Goal: Task Accomplishment & Management: Use online tool/utility

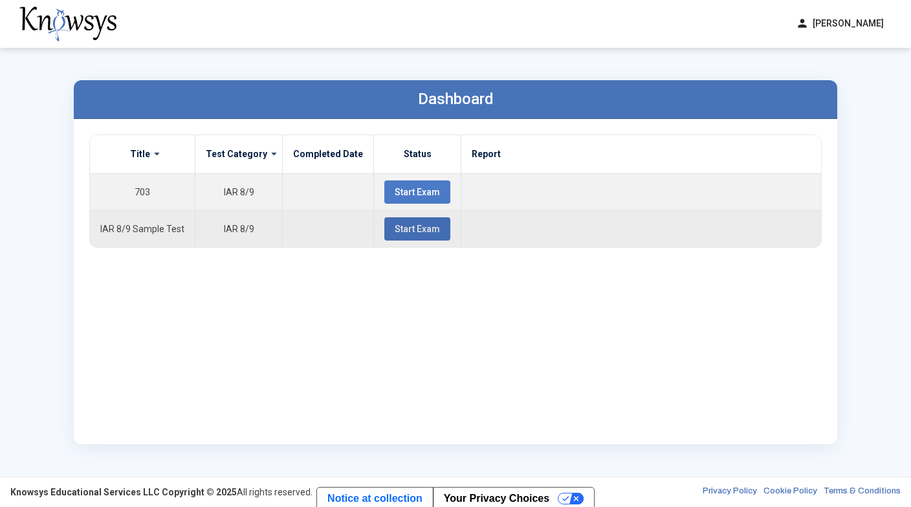
click at [396, 226] on span "Start Exam" at bounding box center [416, 229] width 45 height 10
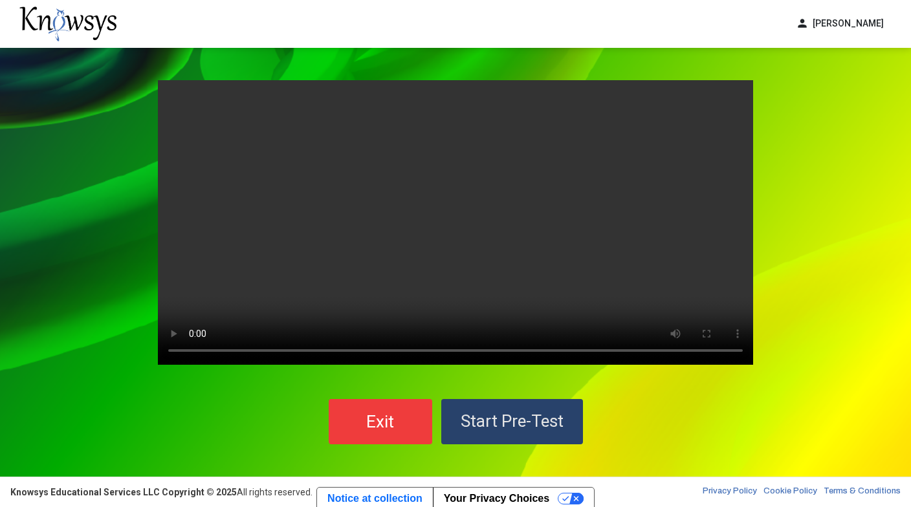
click at [502, 420] on span "Start Pre-Test" at bounding box center [511, 420] width 103 height 19
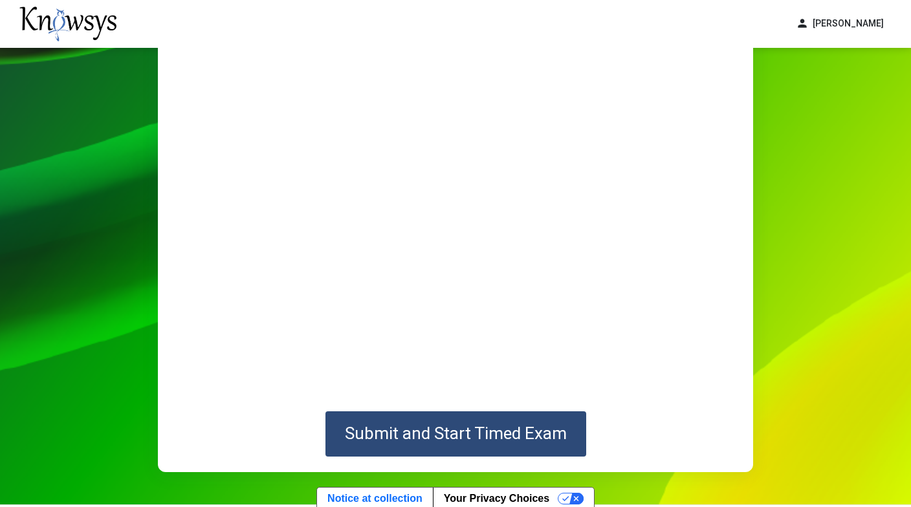
scroll to position [98, 0]
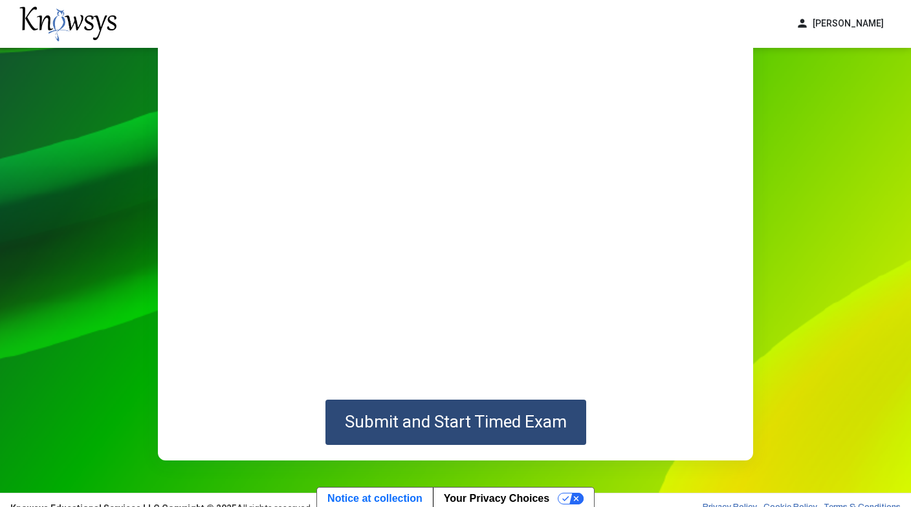
click at [542, 420] on span "Submit and Start Timed Exam" at bounding box center [456, 421] width 222 height 19
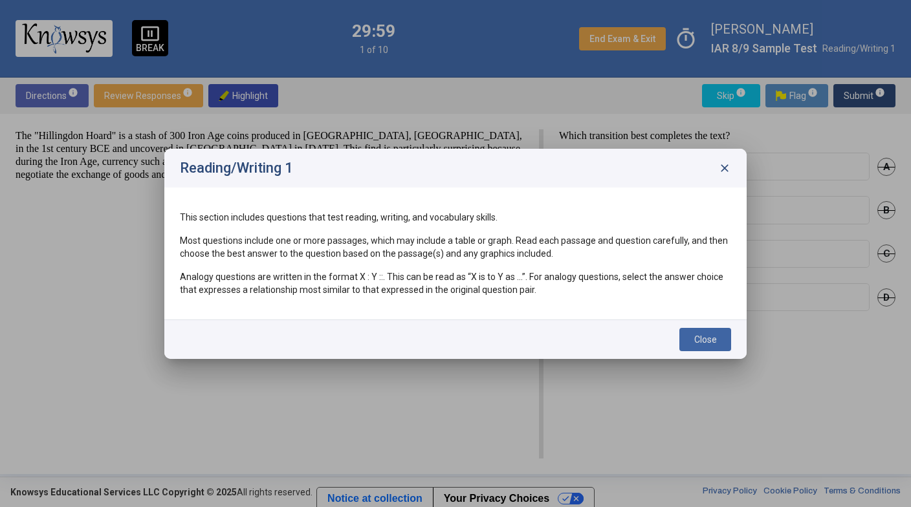
click at [699, 336] on span "Close" at bounding box center [705, 339] width 23 height 10
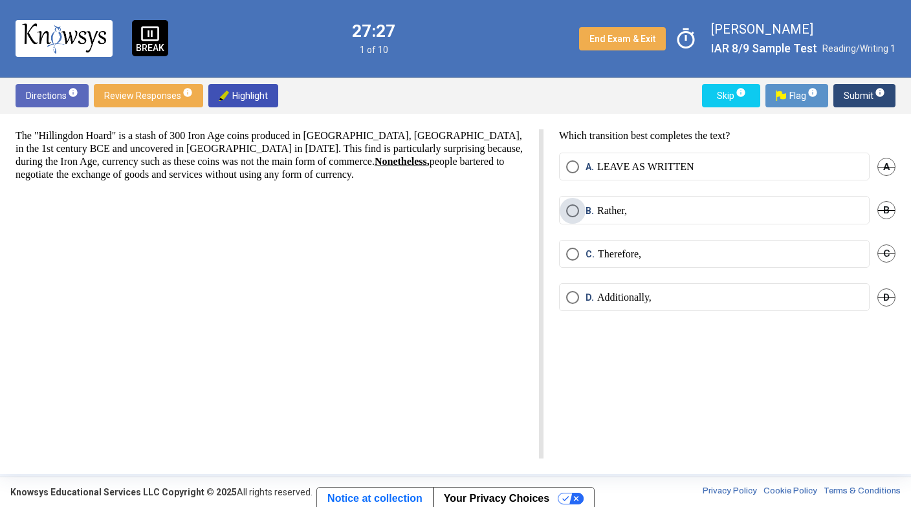
click at [586, 209] on span "B." at bounding box center [591, 210] width 12 height 13
click at [848, 92] on span "Submit info" at bounding box center [863, 95] width 41 height 23
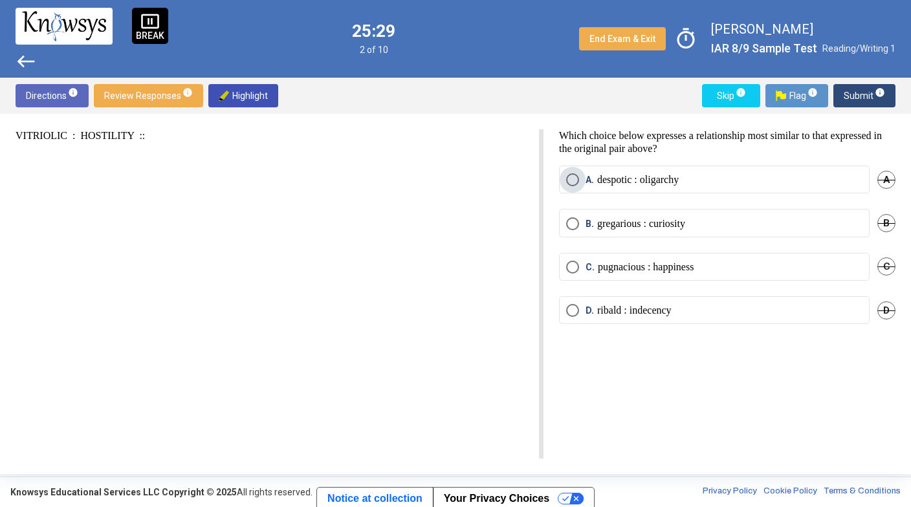
click at [704, 182] on label "A. despotic : oligarchy" at bounding box center [714, 179] width 296 height 13
click at [858, 98] on span "Submit info" at bounding box center [863, 95] width 41 height 23
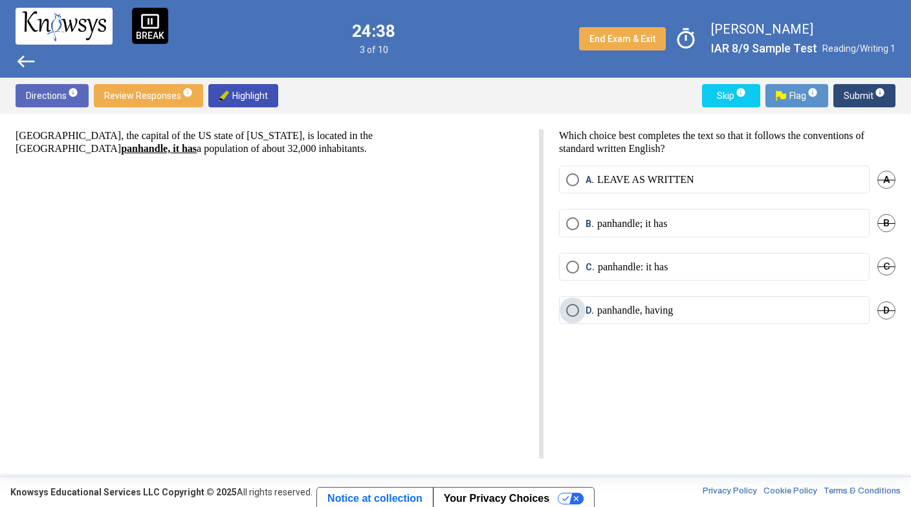
click at [635, 308] on p "panhandle, having" at bounding box center [635, 310] width 76 height 13
click at [867, 95] on span "Submit info" at bounding box center [863, 95] width 41 height 23
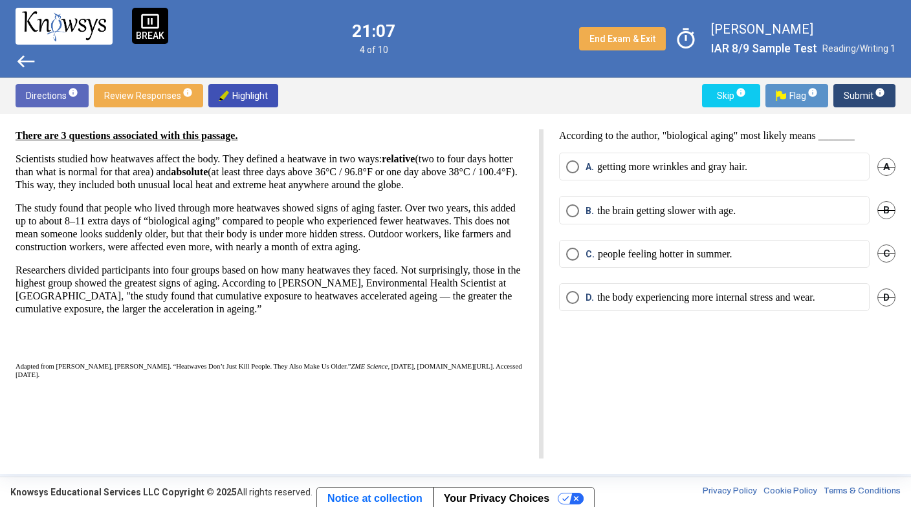
click at [585, 161] on span "A." at bounding box center [591, 166] width 12 height 13
click at [850, 95] on span "Submit info" at bounding box center [863, 95] width 41 height 23
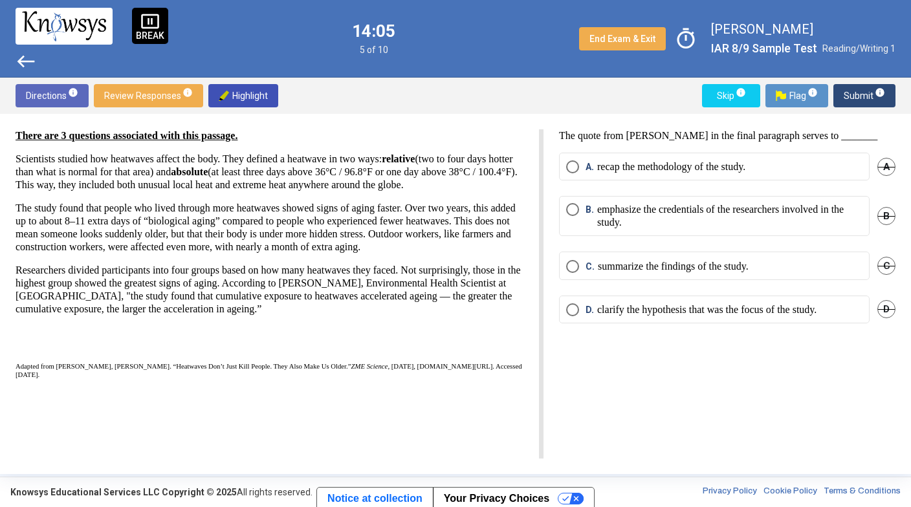
click at [601, 275] on mat-radio-button "C. summarize the findings of the study." at bounding box center [714, 266] width 310 height 28
click at [604, 270] on p "summarize the findings of the study." at bounding box center [673, 266] width 151 height 13
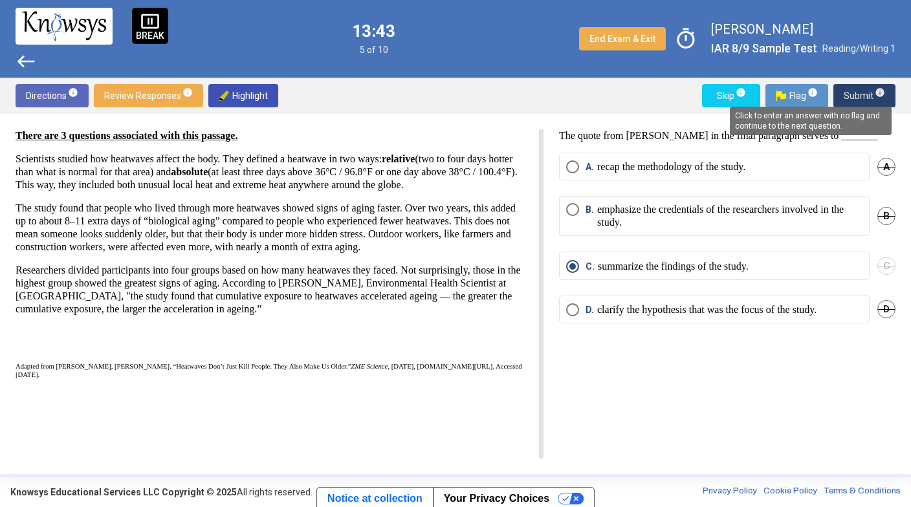
click at [878, 96] on span "info" at bounding box center [879, 92] width 10 height 10
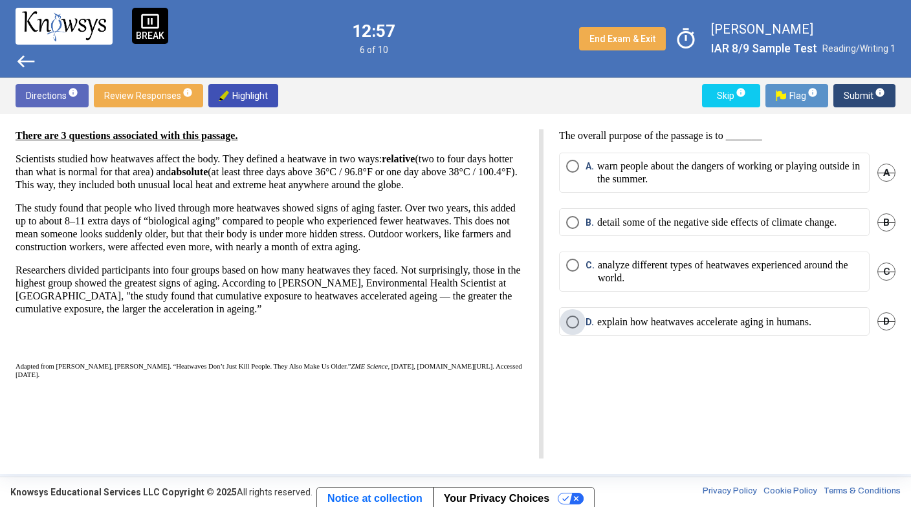
click at [642, 329] on p "explain how heatwaves accelerate aging in humans." at bounding box center [704, 322] width 214 height 13
click at [847, 94] on span "Submit info" at bounding box center [863, 95] width 41 height 23
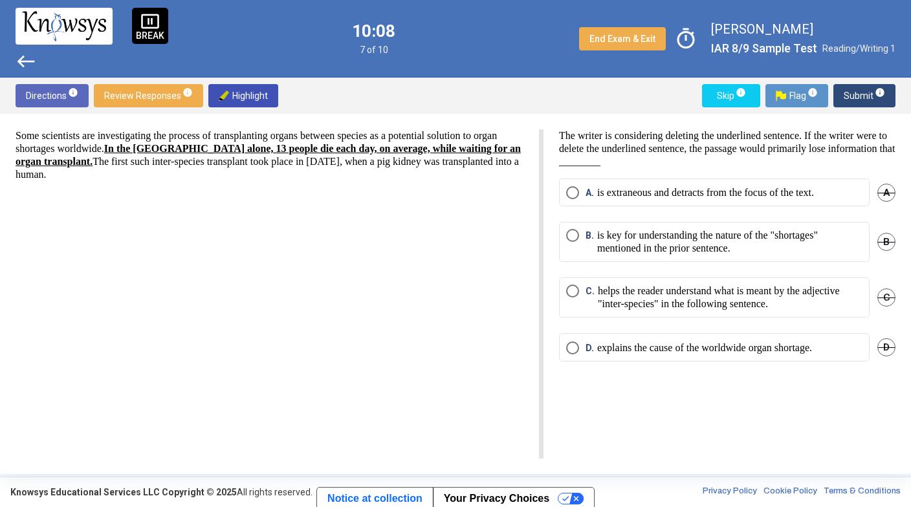
click at [577, 347] on span "Select an option" at bounding box center [572, 347] width 13 height 13
click at [865, 89] on span "Submit info" at bounding box center [863, 95] width 41 height 23
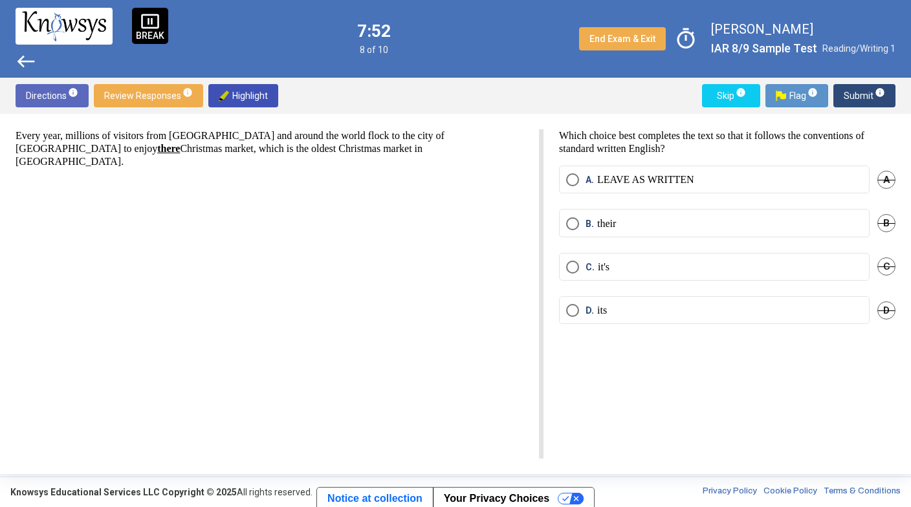
click at [757, 144] on p "Which choice best completes the text so that it follows the conventions of stan…" at bounding box center [727, 142] width 336 height 26
click at [620, 225] on label "B. their" at bounding box center [714, 223] width 296 height 13
click at [596, 223] on span "B." at bounding box center [591, 223] width 12 height 13
click at [574, 269] on span "Select an option" at bounding box center [572, 267] width 13 height 13
click at [576, 310] on span "Select an option" at bounding box center [572, 310] width 13 height 13
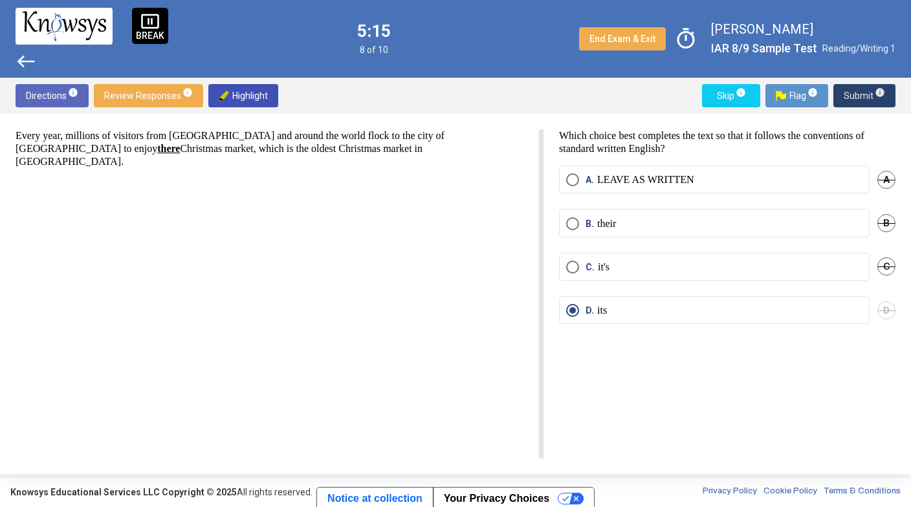
click at [860, 90] on span "Submit info" at bounding box center [863, 95] width 41 height 23
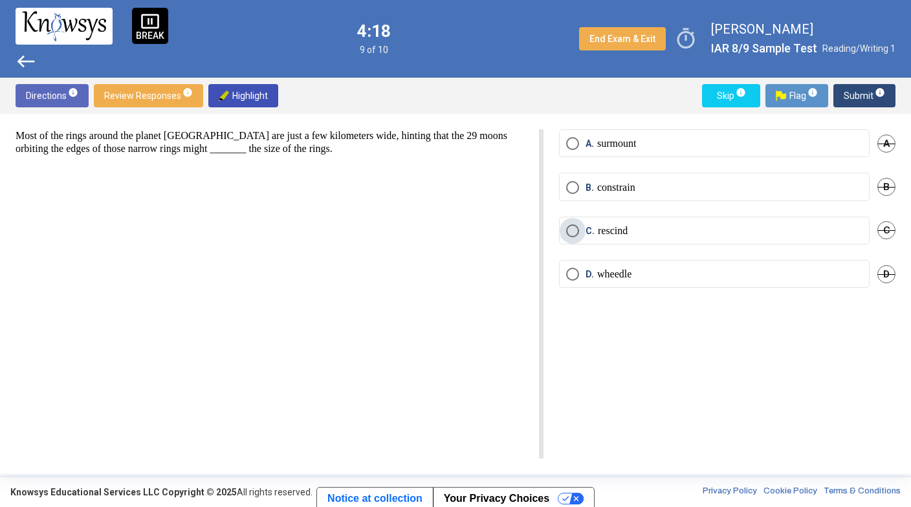
click at [581, 230] on span "C. rescind" at bounding box center [603, 230] width 49 height 13
click at [859, 90] on span "Submit info" at bounding box center [863, 95] width 41 height 23
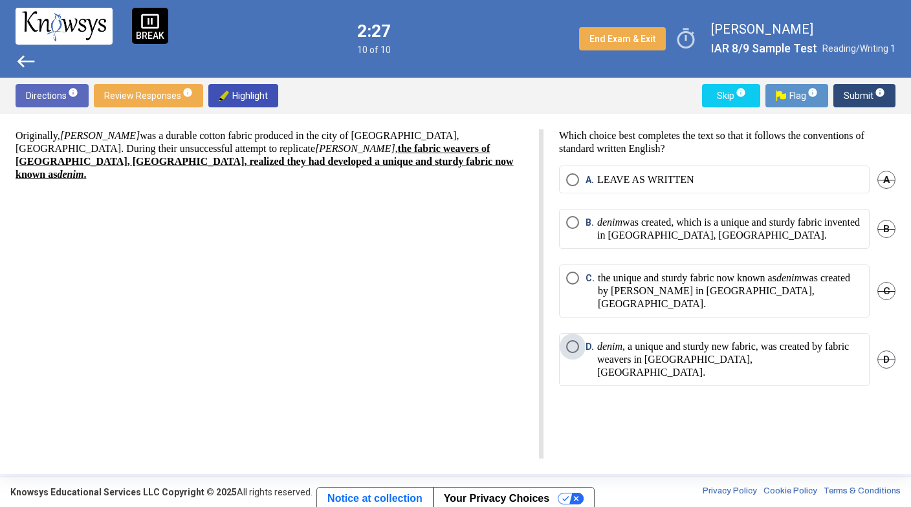
click at [572, 340] on span "Select an option" at bounding box center [572, 346] width 13 height 13
click at [864, 96] on span "Submit info" at bounding box center [863, 95] width 41 height 23
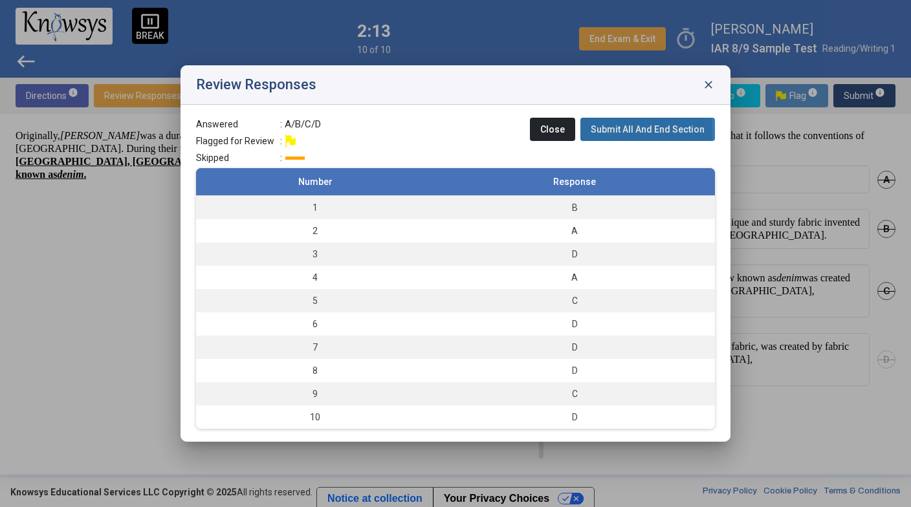
click at [625, 131] on span "Submit All And End Section" at bounding box center [647, 129] width 114 height 10
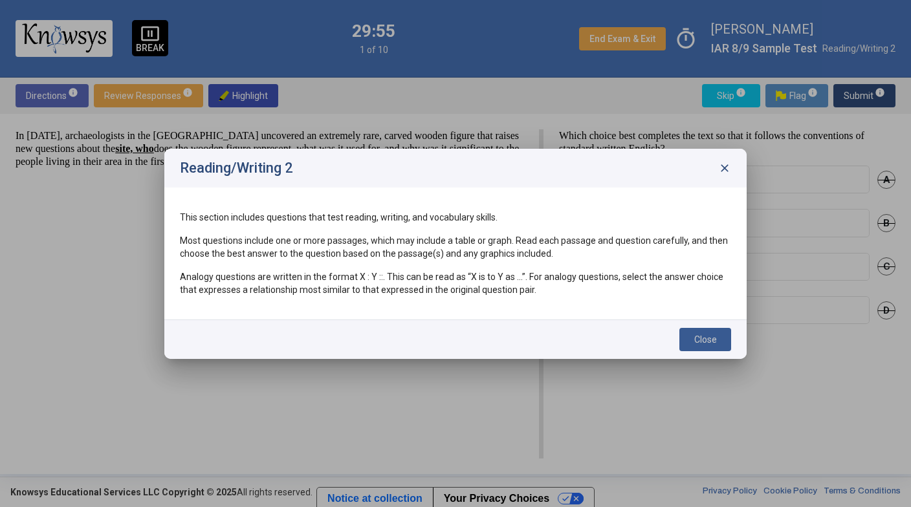
click at [701, 336] on span "Close" at bounding box center [705, 339] width 23 height 10
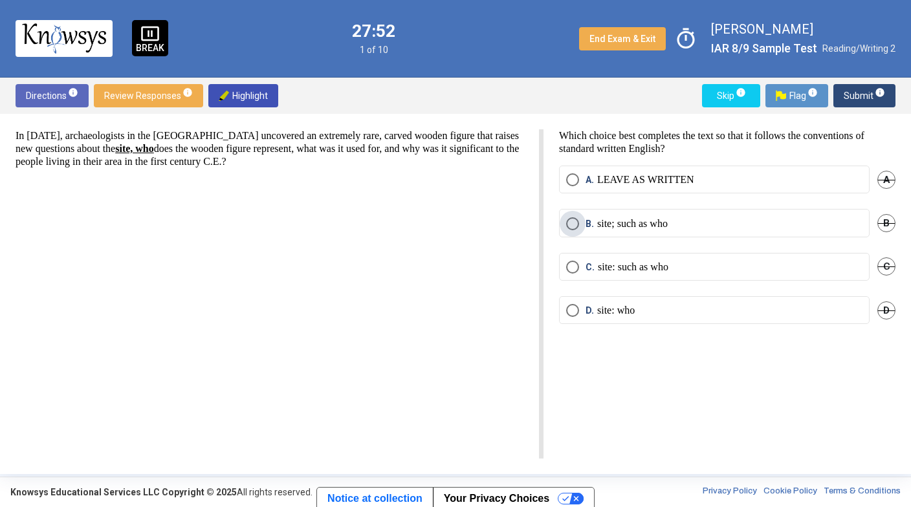
click at [568, 224] on span "Select an option" at bounding box center [572, 223] width 13 height 13
click at [861, 87] on span "Submit info" at bounding box center [863, 95] width 41 height 23
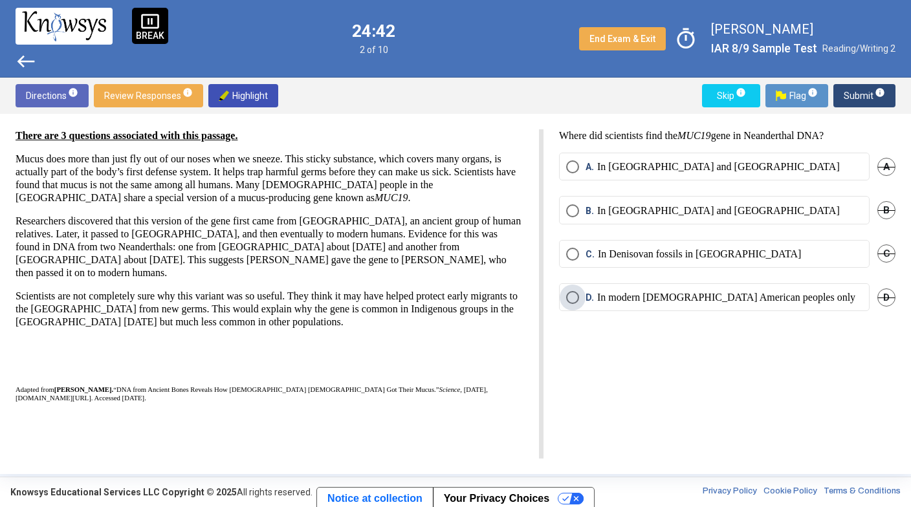
click at [702, 300] on p "In modern [DEMOGRAPHIC_DATA] American peoples only" at bounding box center [726, 297] width 258 height 13
click at [867, 99] on span "Submit info" at bounding box center [863, 95] width 41 height 23
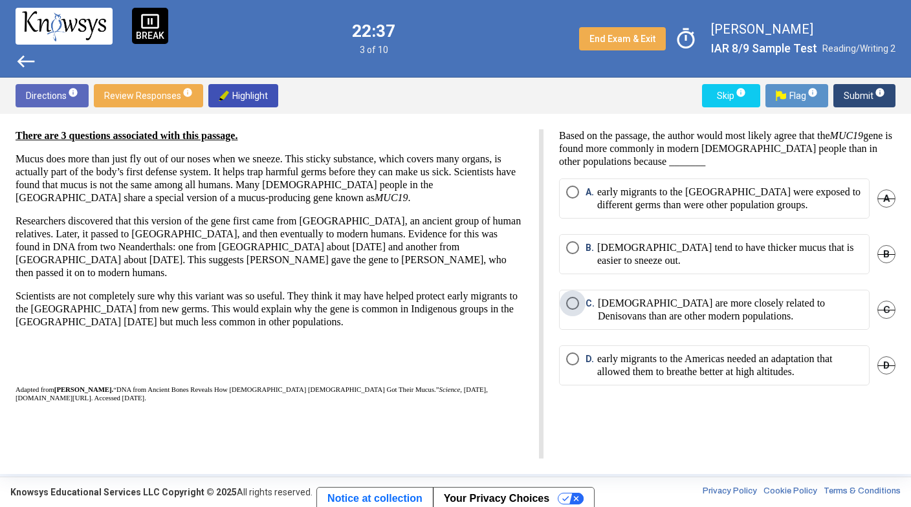
click at [624, 297] on p "[DEMOGRAPHIC_DATA] are more closely related to Denisovans than are other modern…" at bounding box center [730, 310] width 264 height 26
click at [863, 96] on span "Submit info" at bounding box center [863, 95] width 41 height 23
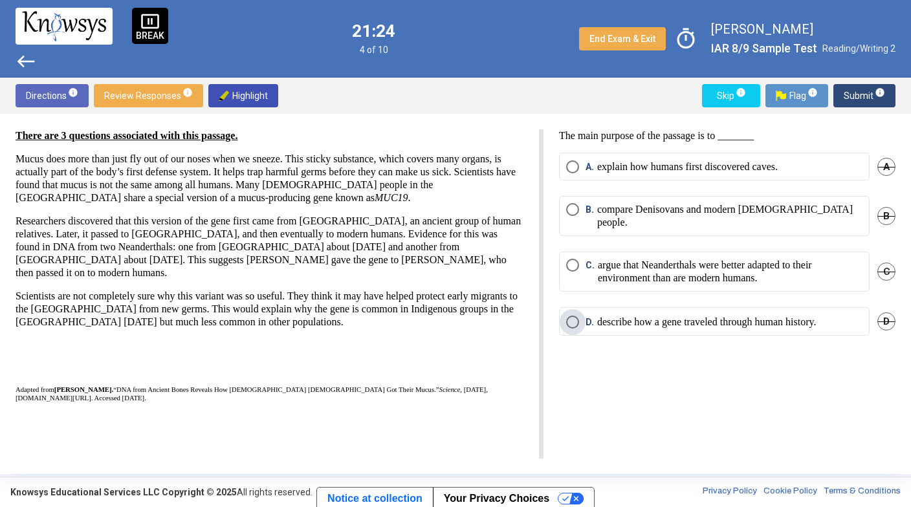
click at [623, 316] on p "describe how a gene traveled through human history." at bounding box center [706, 322] width 219 height 13
click at [847, 94] on span "Submit info" at bounding box center [863, 95] width 41 height 23
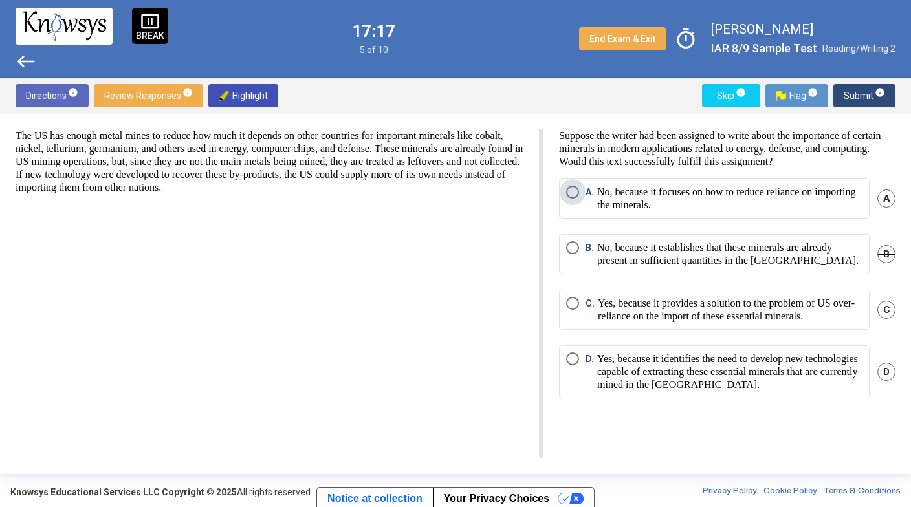
click at [635, 189] on p "No, because it focuses on how to reduce reliance on importing the minerals." at bounding box center [729, 199] width 265 height 26
click at [855, 96] on span "Submit info" at bounding box center [863, 95] width 41 height 23
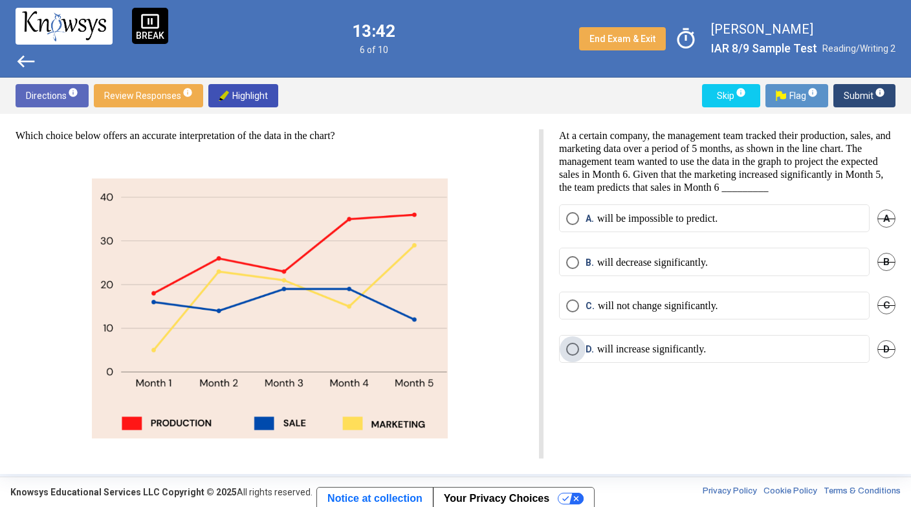
click at [602, 356] on p "will increase significantly." at bounding box center [651, 349] width 109 height 13
click at [855, 98] on span "Submit info" at bounding box center [863, 95] width 41 height 23
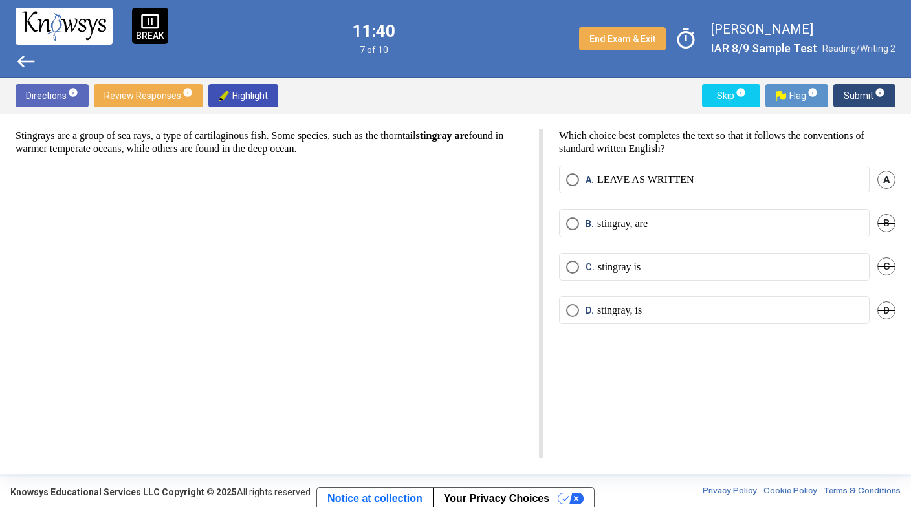
click at [687, 222] on label "B. stingray, are" at bounding box center [714, 223] width 296 height 13
click at [858, 89] on span "Submit info" at bounding box center [863, 95] width 41 height 23
click at [579, 264] on span "C. its feet which" at bounding box center [616, 267] width 74 height 13
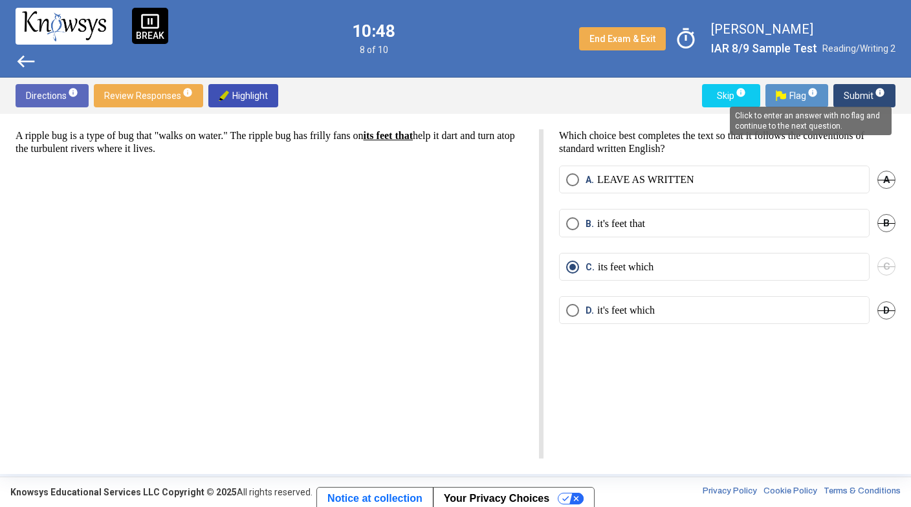
click at [878, 89] on span "info" at bounding box center [879, 92] width 10 height 10
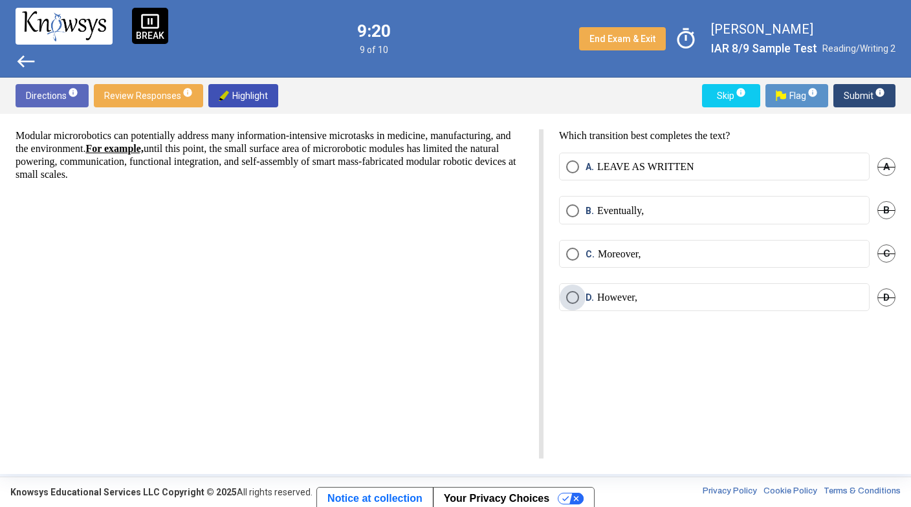
click at [762, 301] on label "D. However," at bounding box center [714, 297] width 296 height 13
click at [848, 93] on span "Submit info" at bounding box center [863, 95] width 41 height 23
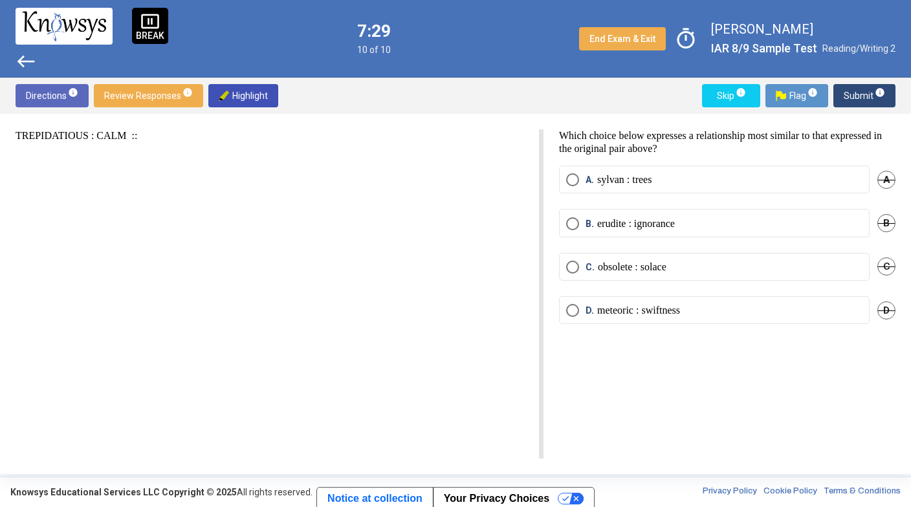
click at [733, 316] on mat-radio-button "D. meteoric : swiftness" at bounding box center [714, 310] width 310 height 28
click at [735, 309] on label "D. meteoric : swiftness" at bounding box center [714, 310] width 296 height 13
click at [854, 99] on span "Submit info" at bounding box center [863, 95] width 41 height 23
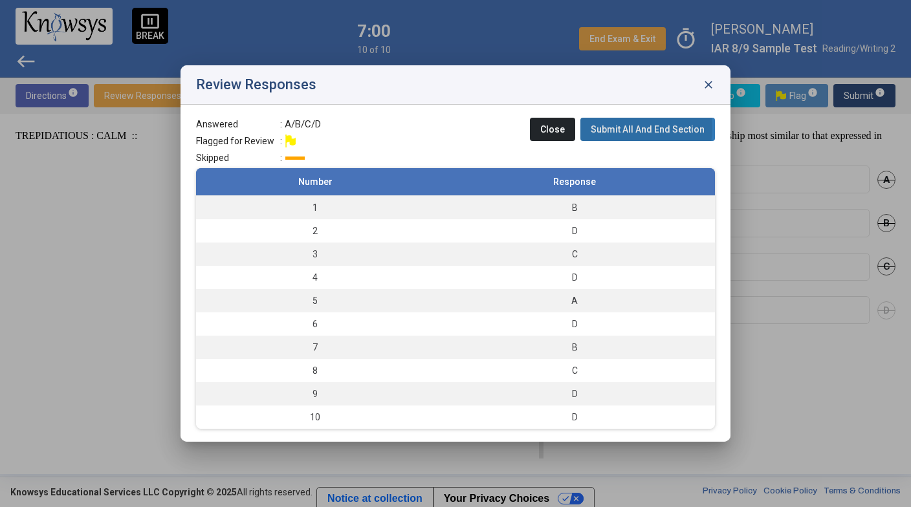
click at [636, 128] on span "Submit All And End Section" at bounding box center [647, 129] width 114 height 10
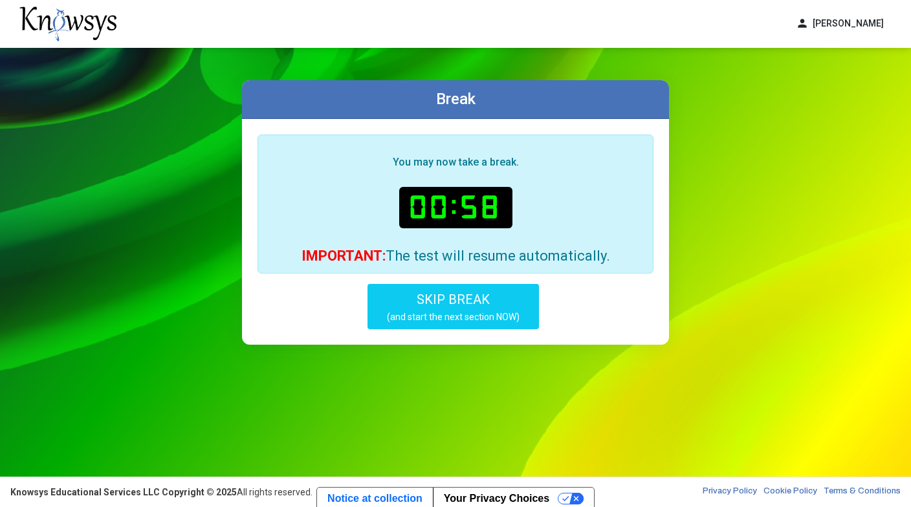
click at [489, 317] on small "(and start the next section NOW)" at bounding box center [453, 317] width 133 height 12
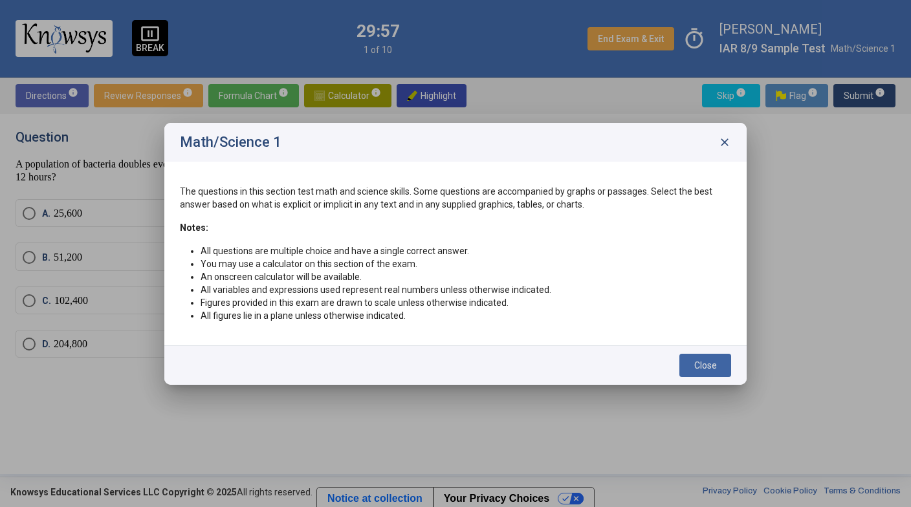
click at [703, 360] on span "Close" at bounding box center [705, 365] width 23 height 10
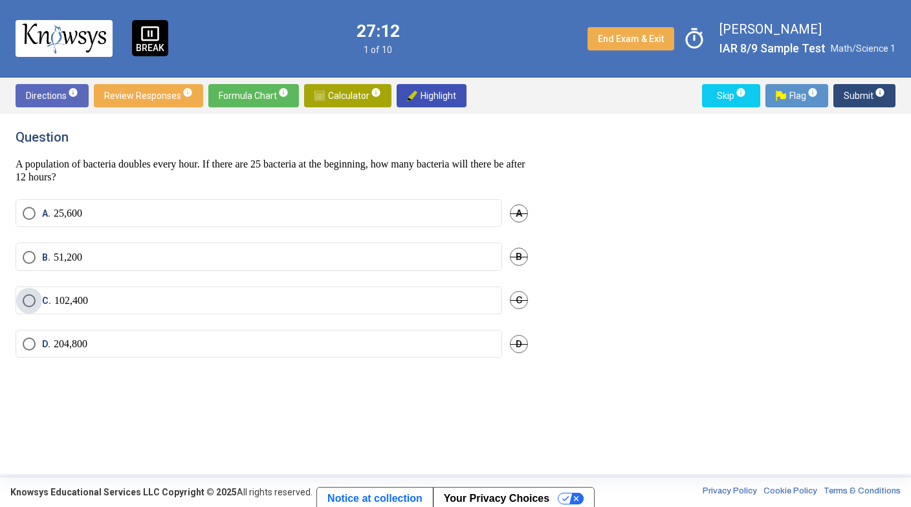
click at [480, 301] on label "C. 102,400" at bounding box center [259, 300] width 472 height 13
click at [855, 94] on span "Submit info" at bounding box center [863, 95] width 41 height 23
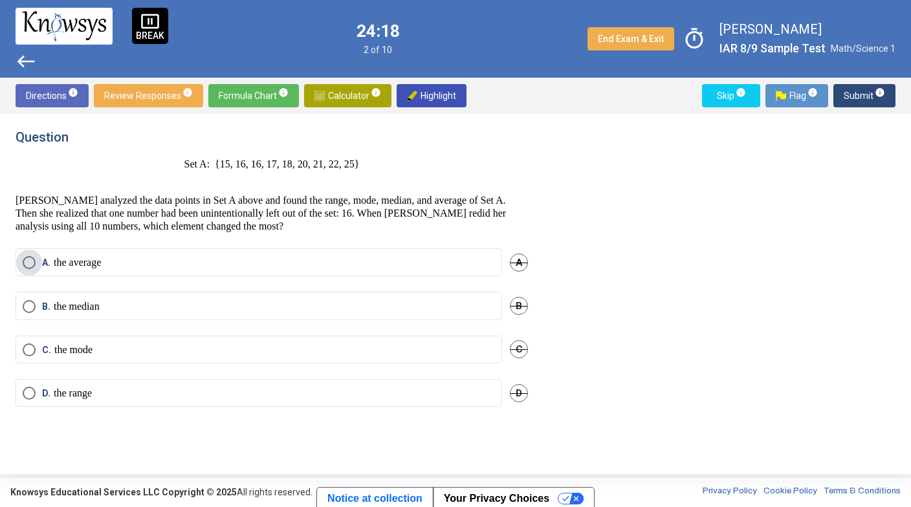
click at [452, 258] on label "A. the average" at bounding box center [259, 262] width 472 height 13
click at [861, 94] on span "Submit info" at bounding box center [863, 95] width 41 height 23
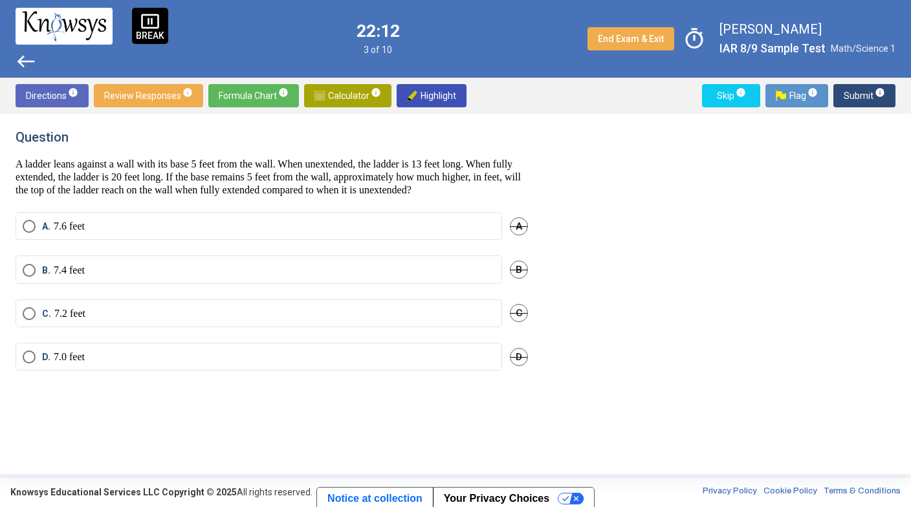
click at [416, 371] on mat-radio-button "D. 7.0 feet" at bounding box center [259, 357] width 486 height 28
click at [432, 363] on label "D. 7.0 feet" at bounding box center [259, 357] width 472 height 13
click at [867, 95] on span "Submit info" at bounding box center [863, 95] width 41 height 23
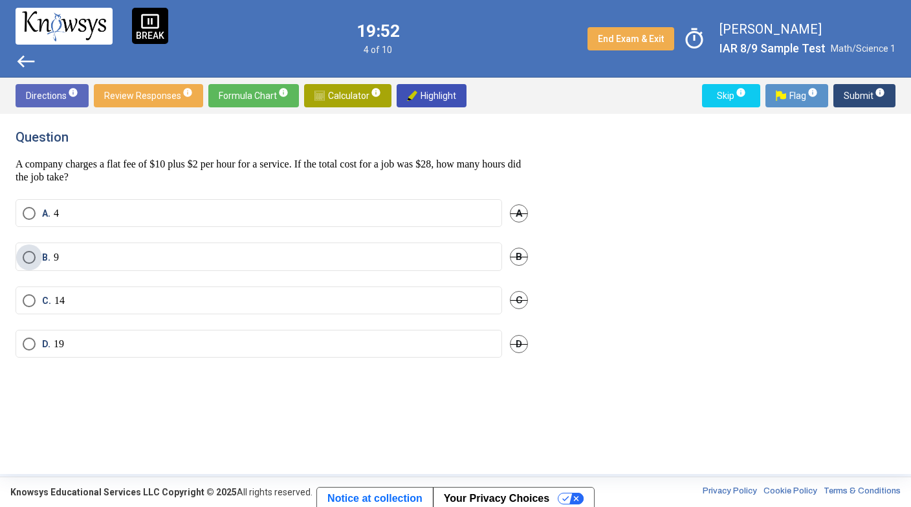
click at [281, 252] on label "B. 9" at bounding box center [259, 257] width 472 height 13
click at [842, 85] on button "Submit info" at bounding box center [864, 95] width 62 height 23
click at [48, 259] on span "B." at bounding box center [48, 257] width 12 height 13
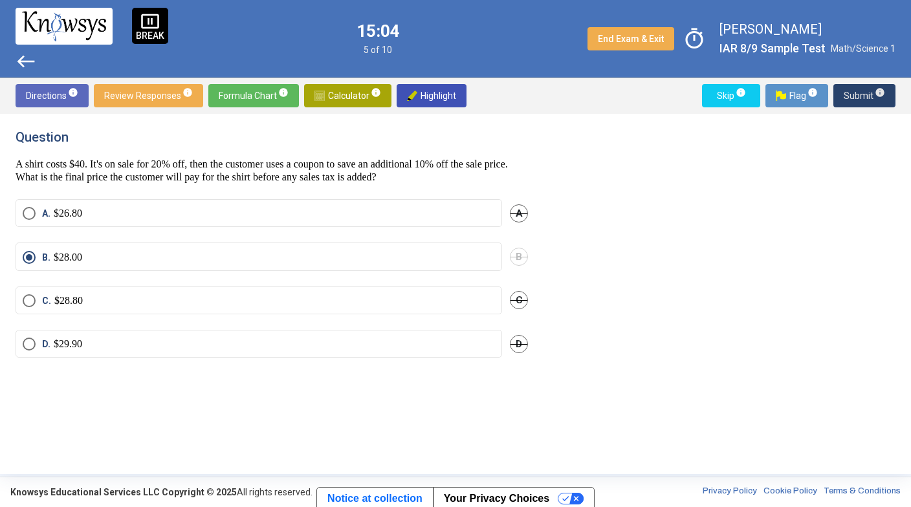
click at [845, 95] on span "Submit info" at bounding box center [863, 95] width 41 height 23
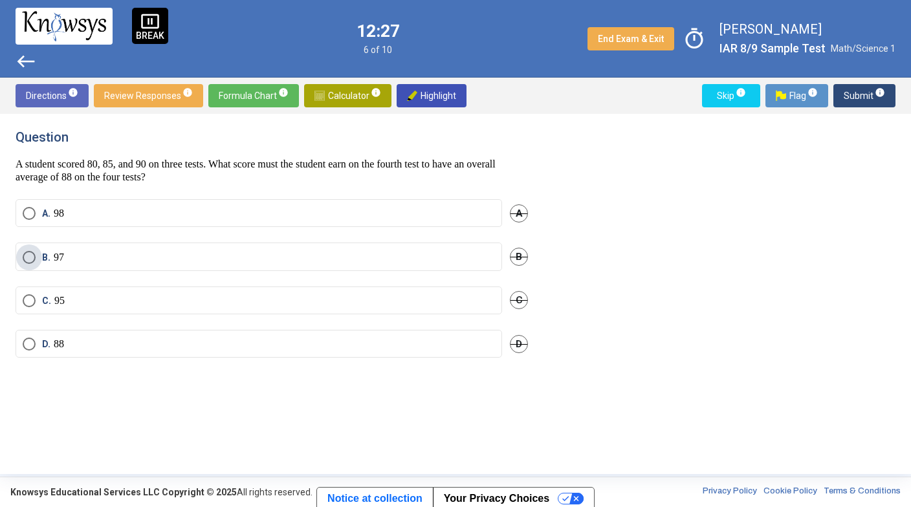
click at [468, 254] on label "B. 97" at bounding box center [259, 257] width 472 height 13
click at [859, 105] on span "Submit info" at bounding box center [863, 95] width 41 height 23
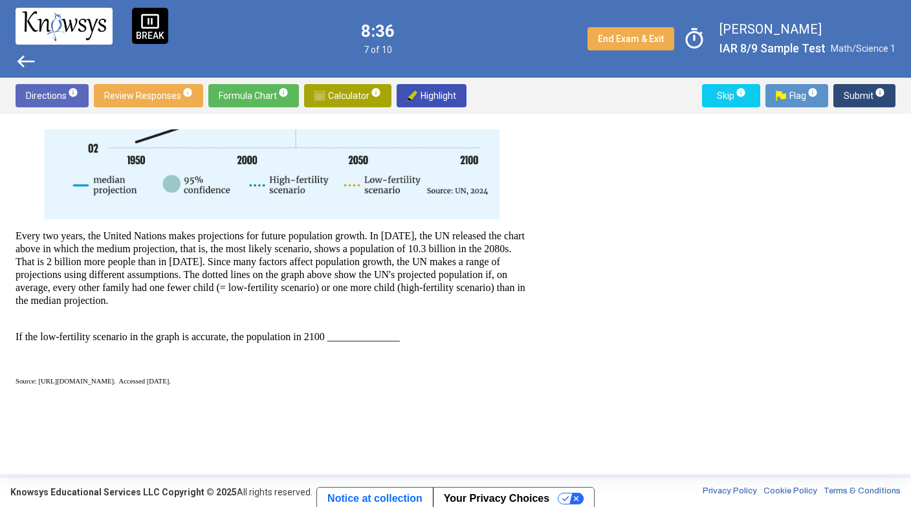
scroll to position [488, 0]
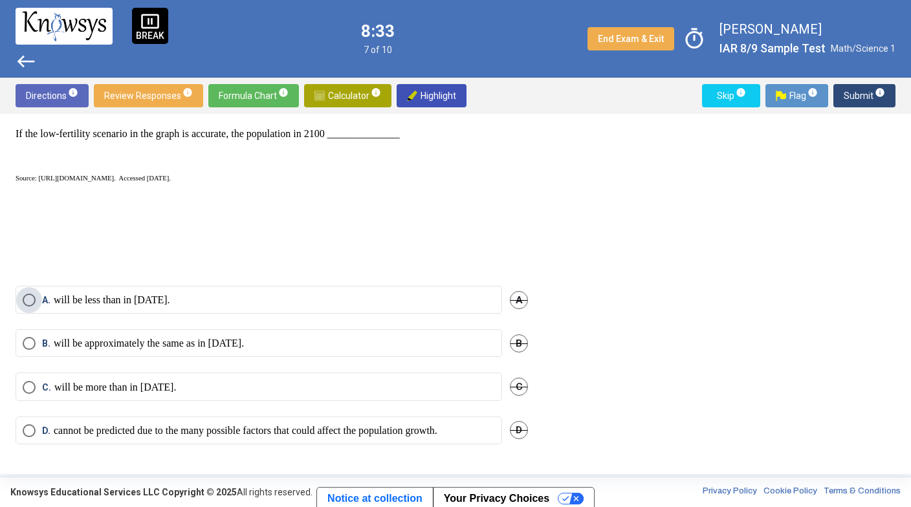
click at [232, 297] on label "A. will be less than in [DATE]." at bounding box center [259, 300] width 472 height 13
click at [865, 91] on span "Submit info" at bounding box center [863, 95] width 41 height 23
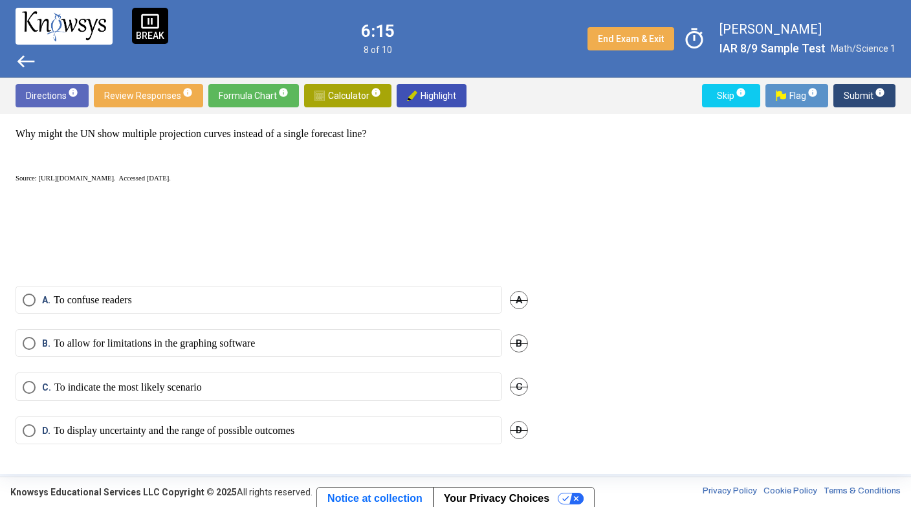
click at [136, 431] on p "To display uncertainty and the range of possible outcomes" at bounding box center [174, 430] width 241 height 13
click at [860, 96] on span "Submit info" at bounding box center [863, 95] width 41 height 23
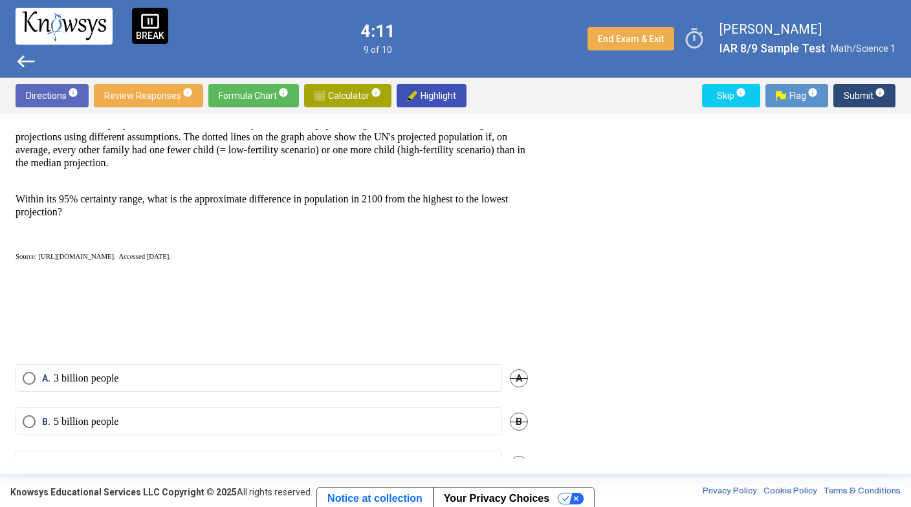
scroll to position [501, 0]
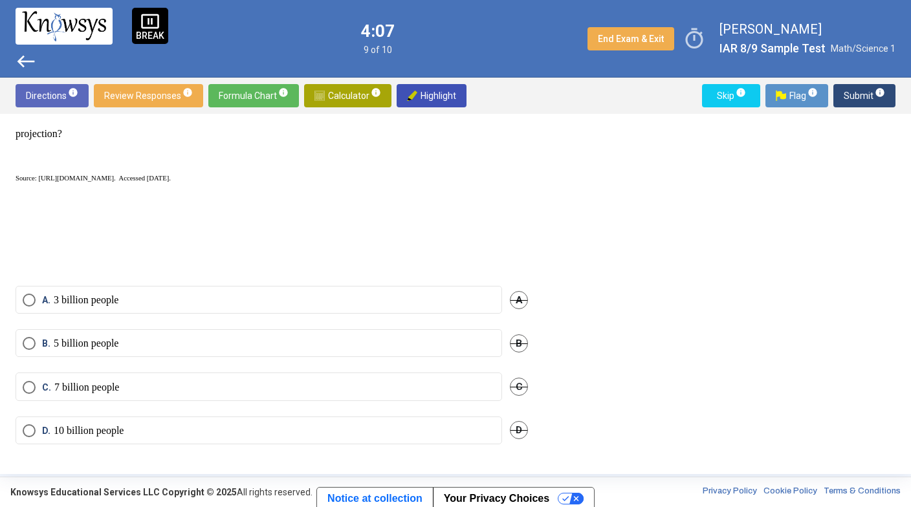
click at [404, 301] on label "A. 3 billion people" at bounding box center [259, 300] width 472 height 13
click at [852, 94] on span "Submit info" at bounding box center [863, 95] width 41 height 23
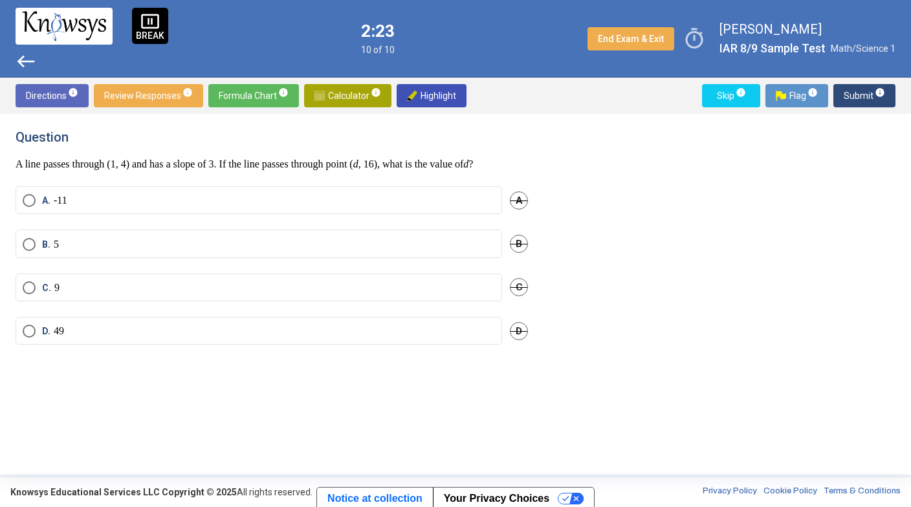
click at [124, 257] on mat-radio-button "B. 5" at bounding box center [259, 244] width 486 height 28
click at [125, 257] on mat-radio-button "B. 5" at bounding box center [259, 244] width 486 height 28
click at [126, 251] on label "B. 5" at bounding box center [259, 244] width 472 height 13
click at [852, 89] on span "Submit info" at bounding box center [863, 95] width 41 height 23
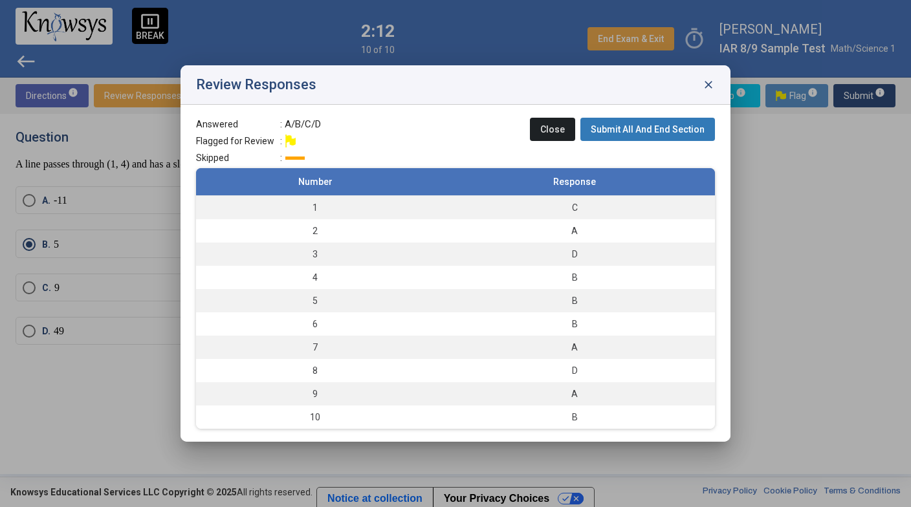
click at [685, 131] on span "Submit All And End Section" at bounding box center [647, 129] width 114 height 10
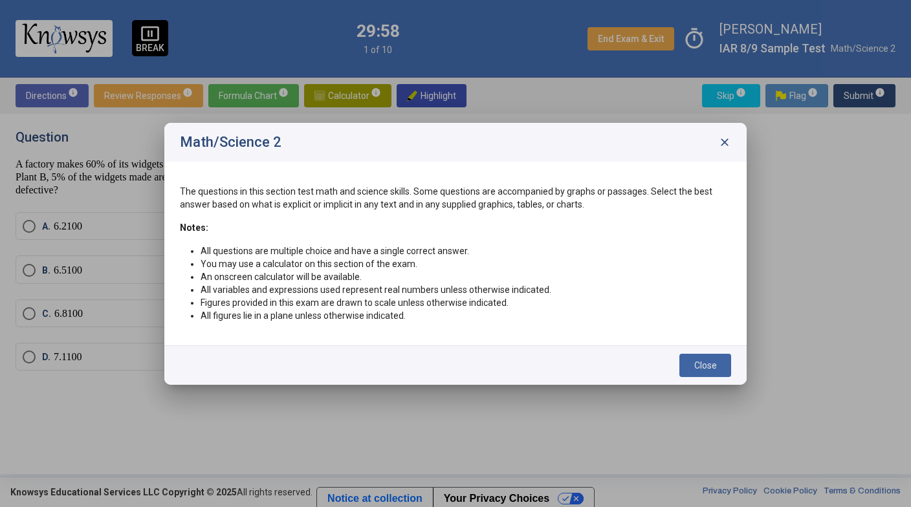
click at [717, 361] on button "Close" at bounding box center [705, 365] width 52 height 23
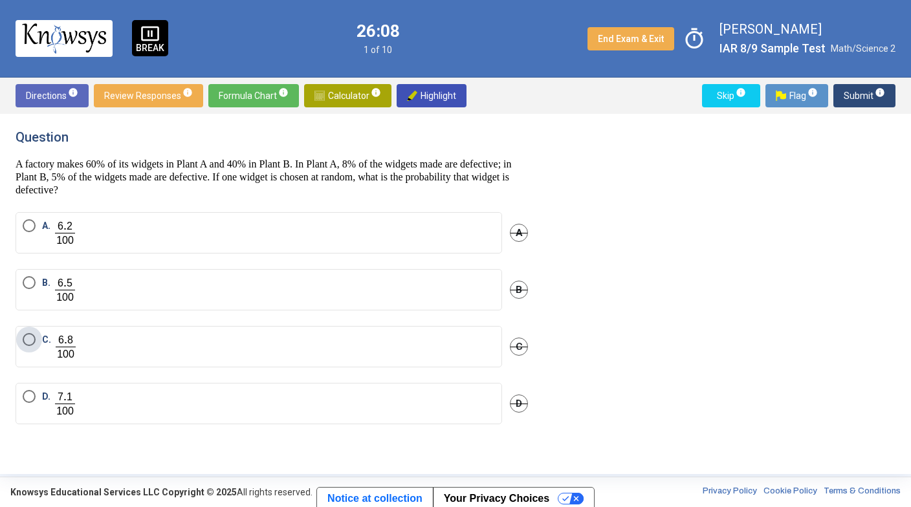
click at [281, 351] on label "C." at bounding box center [259, 346] width 472 height 27
click at [849, 96] on span "Submit info" at bounding box center [863, 95] width 41 height 23
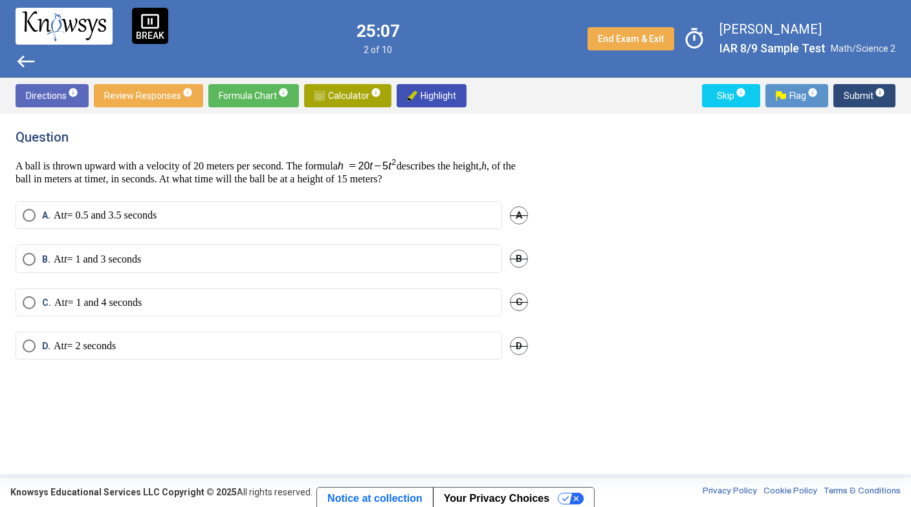
click at [388, 256] on label "B. At t = 1 and 3 seconds" at bounding box center [259, 259] width 472 height 13
click at [856, 96] on span "Submit info" at bounding box center [863, 95] width 41 height 23
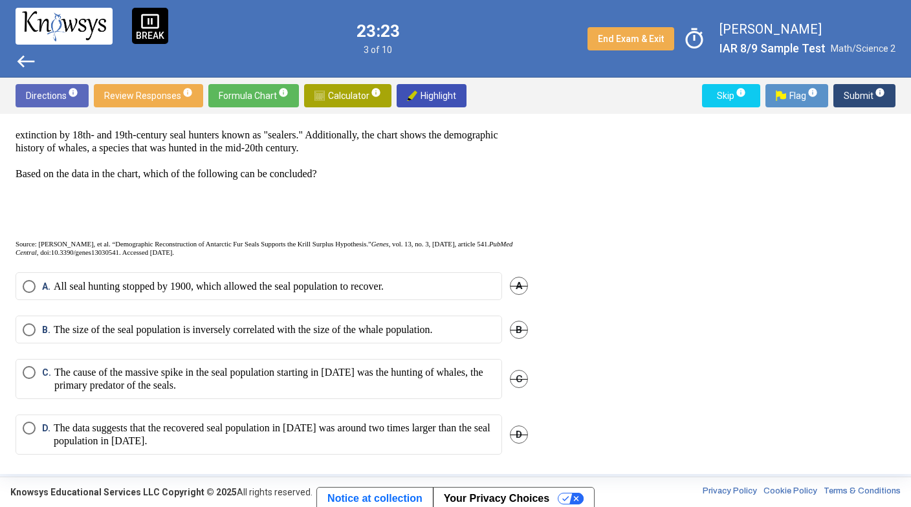
scroll to position [444, 0]
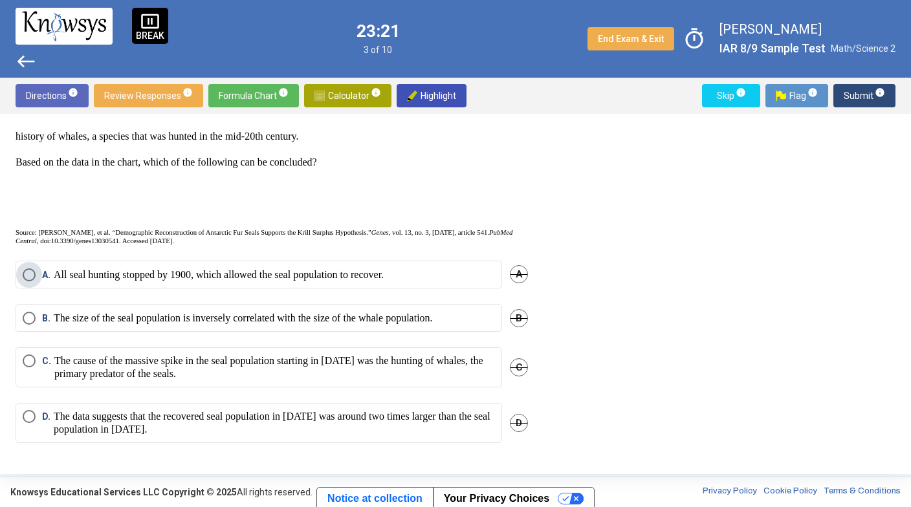
click at [383, 268] on p "All seal hunting stopped by 1900, which allowed the seal population to recover." at bounding box center [219, 274] width 330 height 13
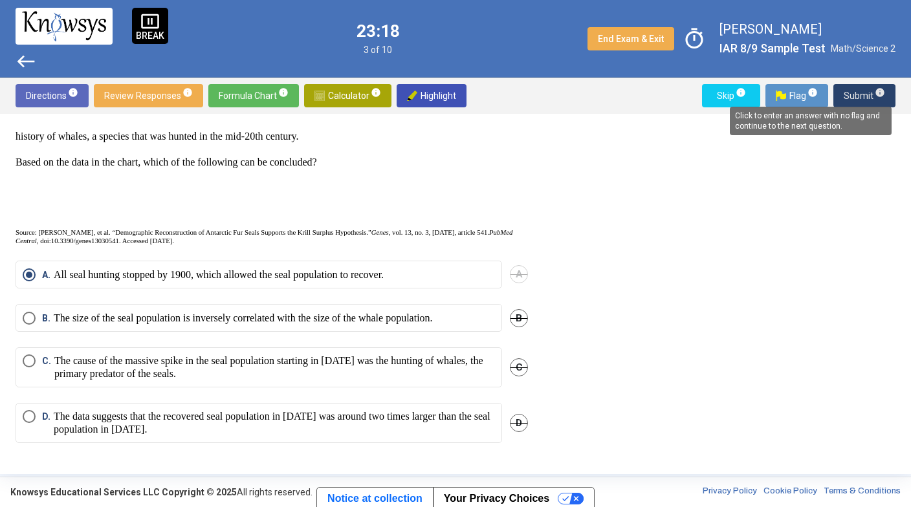
click at [883, 89] on span "info" at bounding box center [879, 92] width 10 height 10
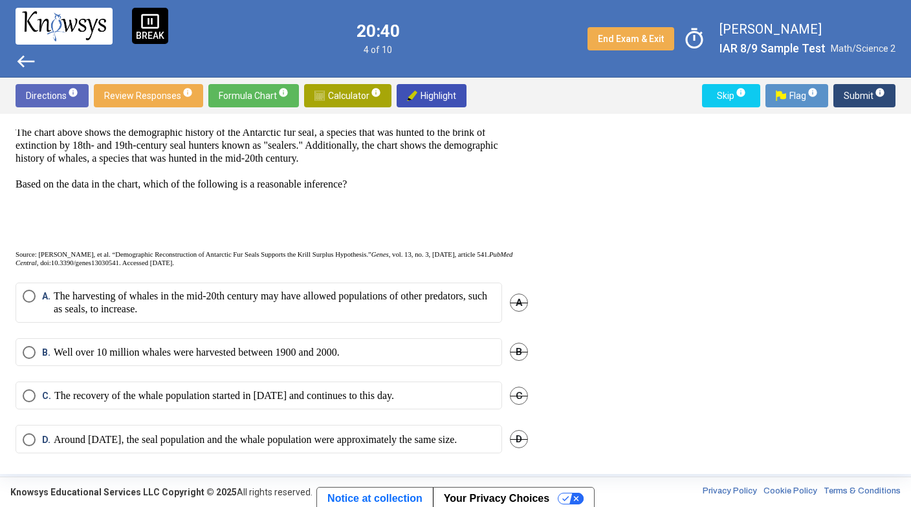
scroll to position [415, 0]
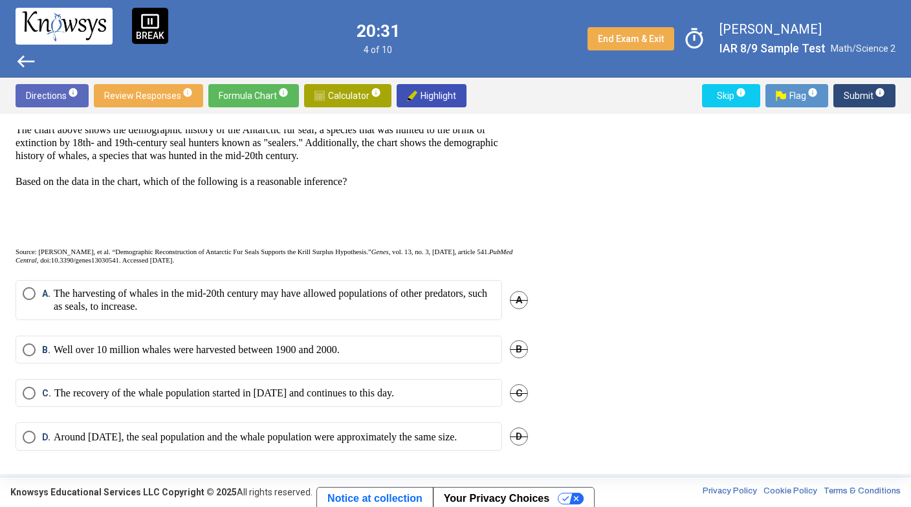
click at [52, 297] on span "A." at bounding box center [48, 300] width 12 height 26
click at [870, 98] on span "Submit info" at bounding box center [863, 95] width 41 height 23
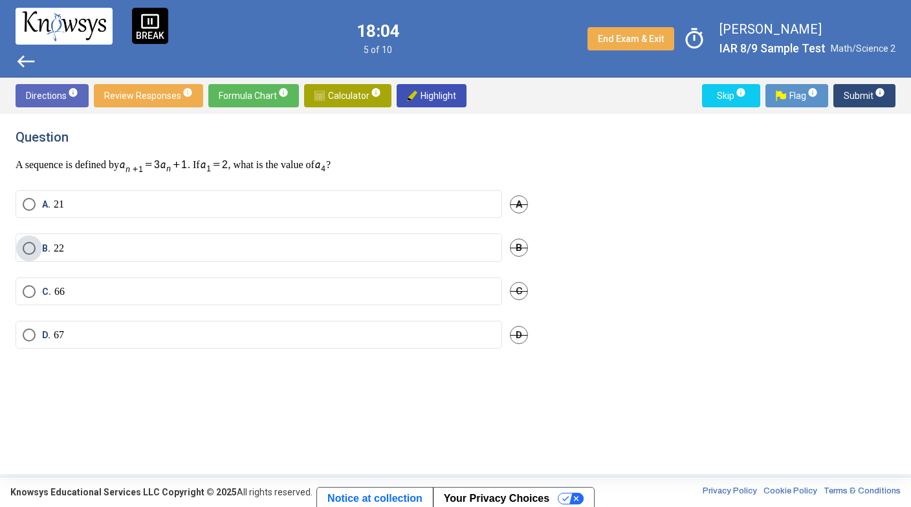
click at [397, 244] on label "B. 22" at bounding box center [259, 248] width 472 height 13
click at [839, 91] on button "Submit info" at bounding box center [864, 95] width 62 height 23
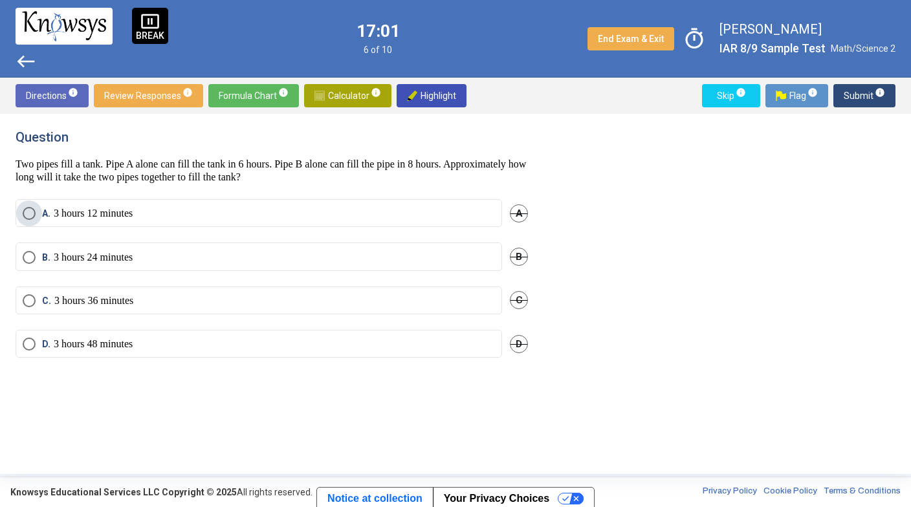
click at [94, 214] on p "3 hours 12 minutes" at bounding box center [93, 213] width 79 height 13
click at [855, 93] on span "Submit info" at bounding box center [863, 95] width 41 height 23
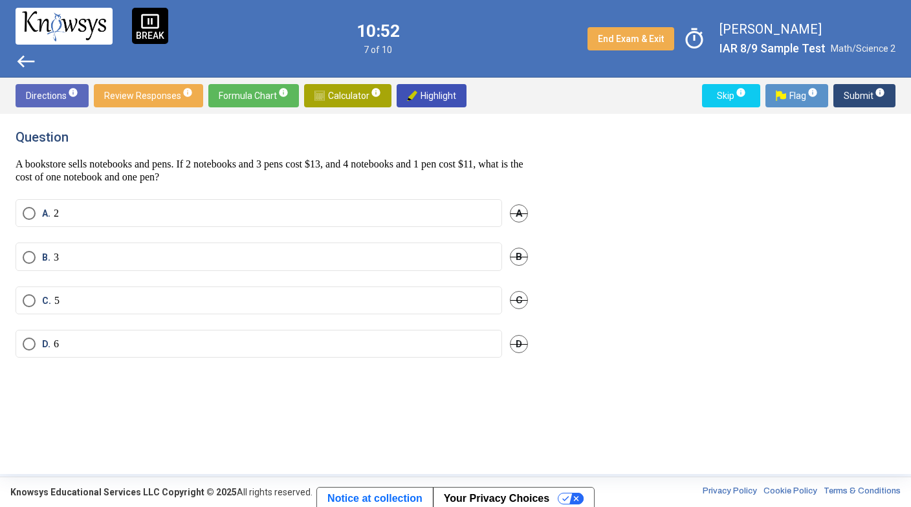
click at [121, 296] on label "C. 5" at bounding box center [259, 300] width 472 height 13
click at [854, 92] on span "Submit info" at bounding box center [863, 95] width 41 height 23
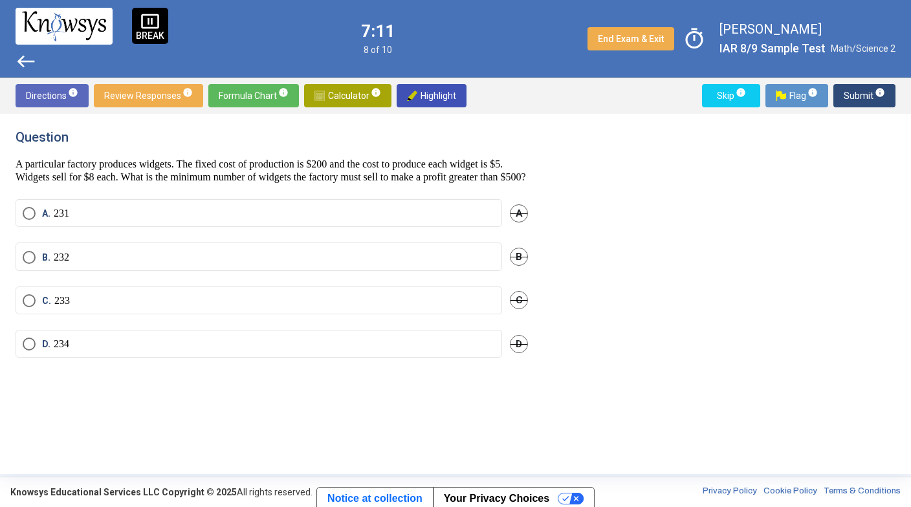
click at [326, 351] on label "D. 234" at bounding box center [259, 344] width 472 height 13
click at [856, 94] on span "Submit info" at bounding box center [863, 95] width 41 height 23
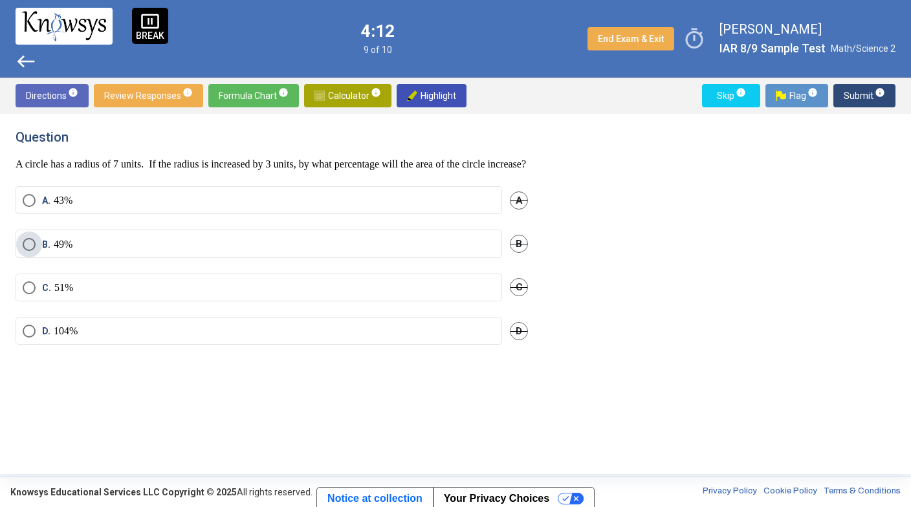
click at [121, 251] on label "B. 49%" at bounding box center [259, 244] width 472 height 13
click at [843, 90] on button "Submit info" at bounding box center [864, 95] width 62 height 23
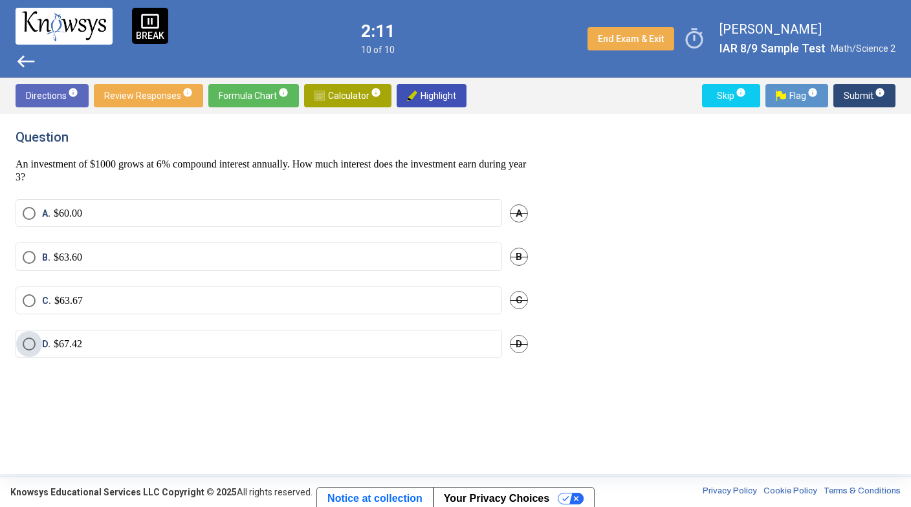
click at [301, 345] on label "D. $67.42" at bounding box center [259, 344] width 472 height 13
click at [856, 98] on span "Submit info" at bounding box center [863, 95] width 41 height 23
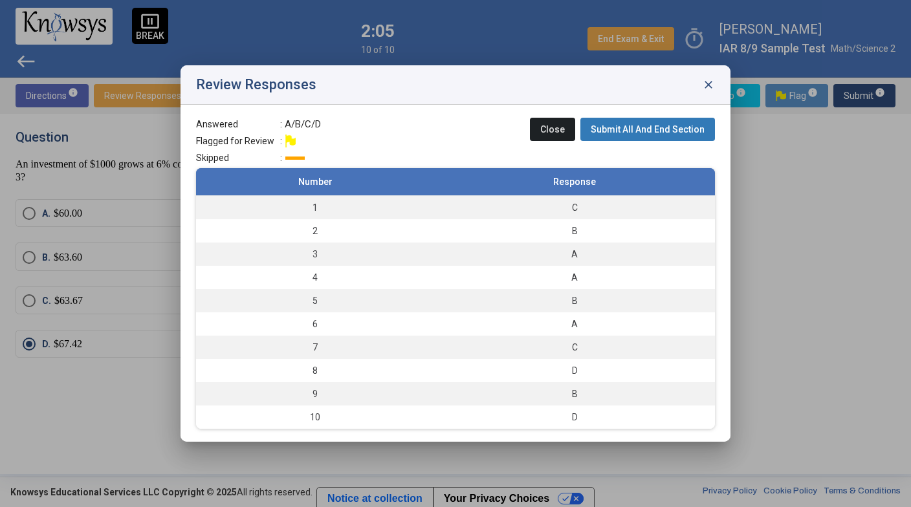
click at [696, 126] on span "Submit All And End Section" at bounding box center [647, 129] width 114 height 10
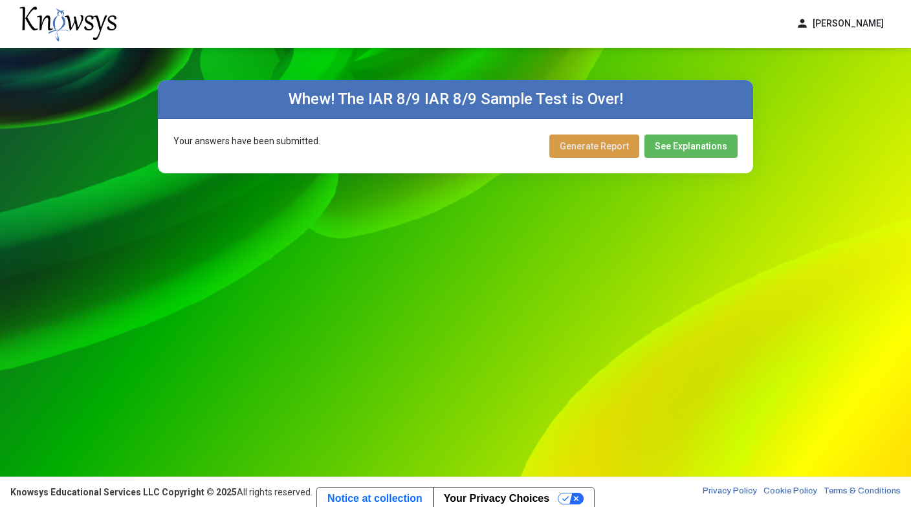
click at [599, 146] on span "Generate Report" at bounding box center [593, 146] width 69 height 10
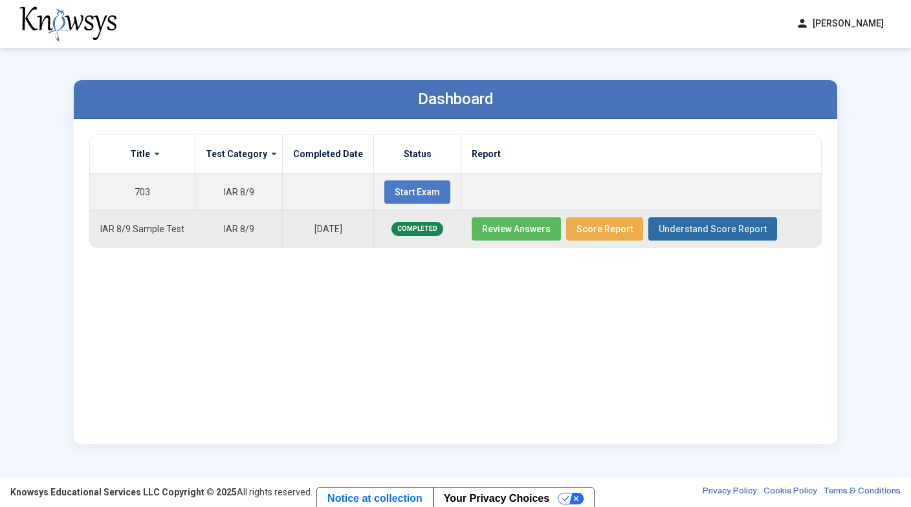
click at [718, 228] on span "Understand Score Report" at bounding box center [712, 229] width 108 height 10
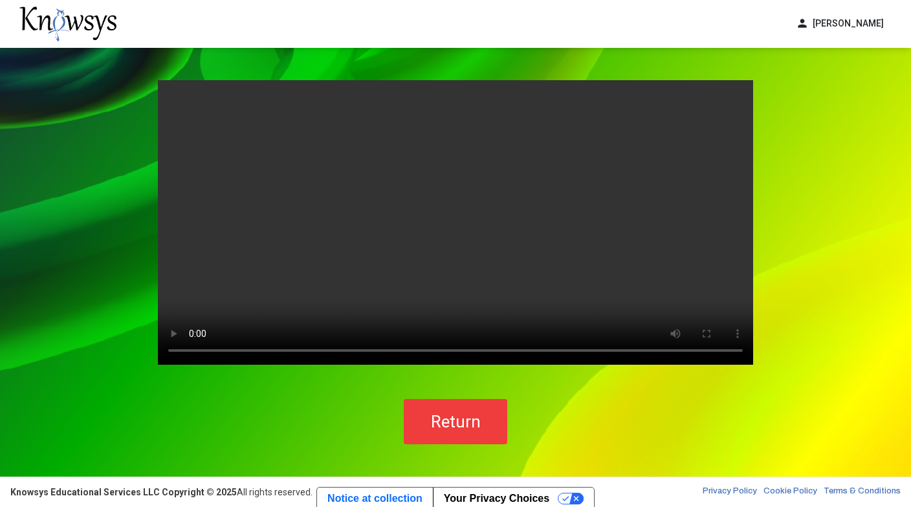
click at [801, 25] on button "person [PERSON_NAME]" at bounding box center [839, 23] width 103 height 21
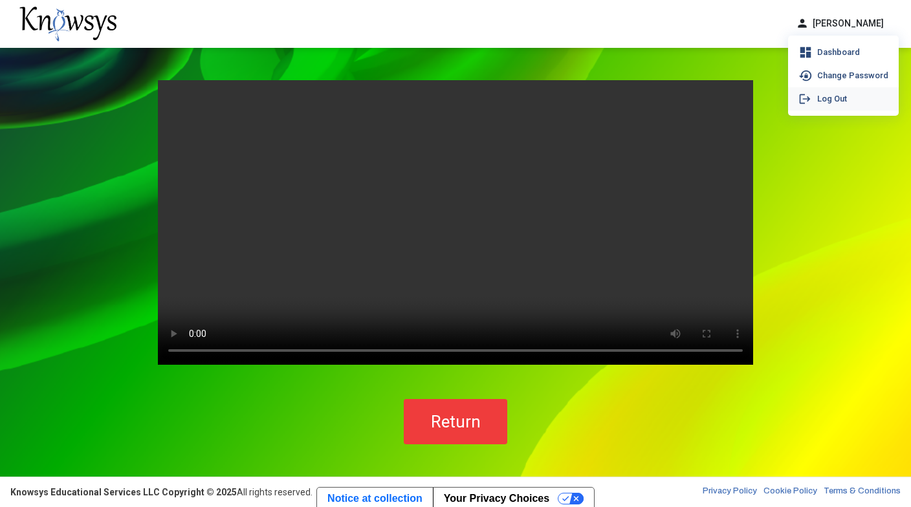
click at [817, 96] on span "Log Out" at bounding box center [832, 99] width 30 height 10
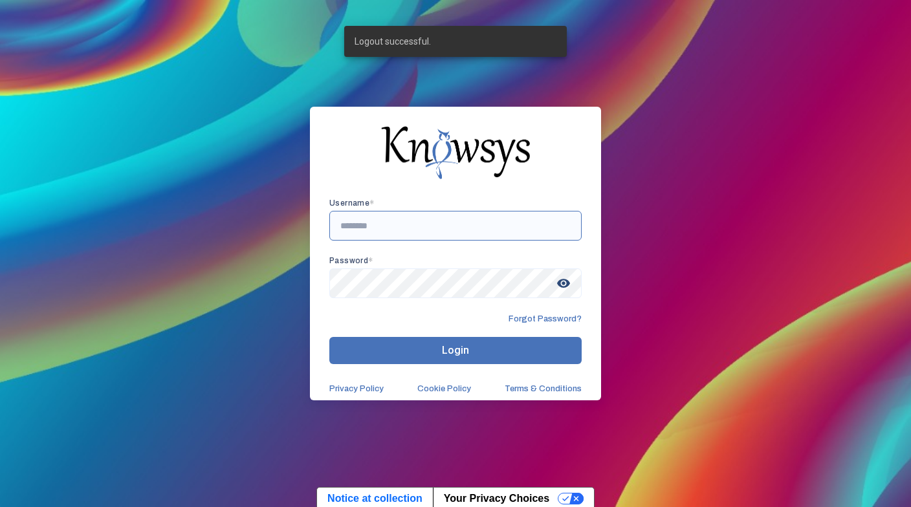
type input "**********"
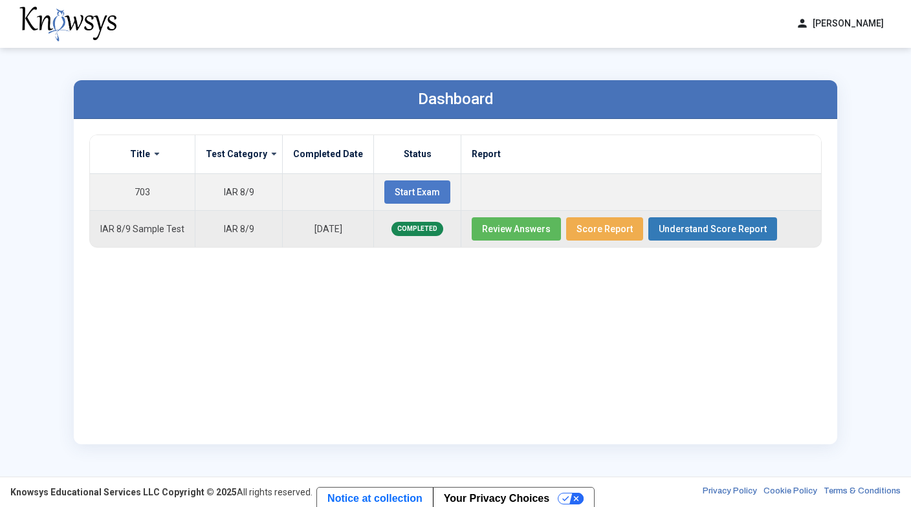
click at [594, 230] on span "Score Report" at bounding box center [604, 229] width 56 height 10
click at [585, 231] on span "Score Report" at bounding box center [604, 229] width 56 height 10
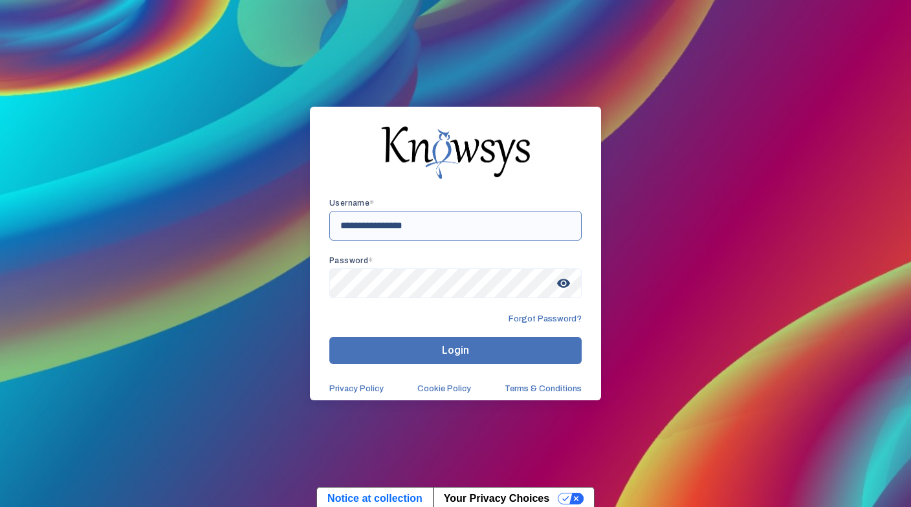
drag, startPoint x: 427, startPoint y: 224, endPoint x: 323, endPoint y: 224, distance: 104.1
click at [323, 224] on div "**********" at bounding box center [455, 254] width 291 height 294
type input "**********"
click at [449, 351] on span "Login" at bounding box center [455, 350] width 27 height 12
